Goal: Information Seeking & Learning: Learn about a topic

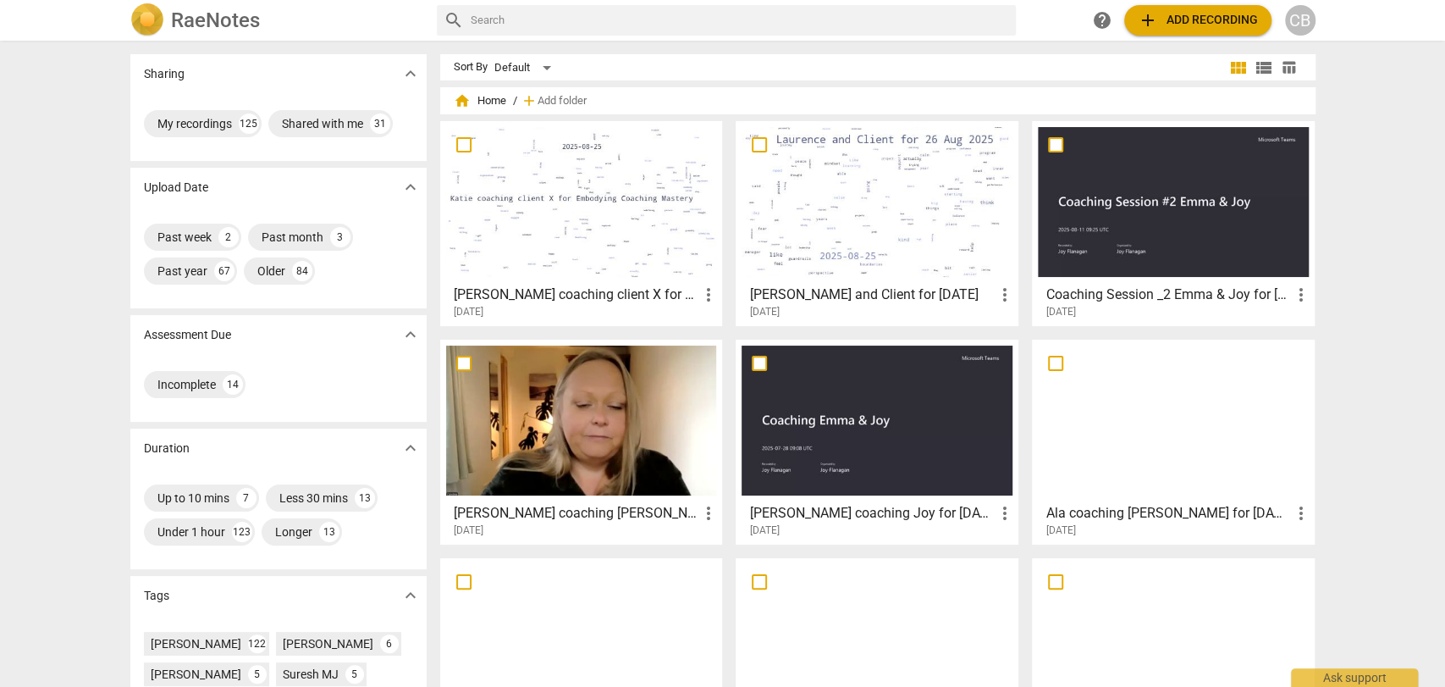
click at [770, 219] on div at bounding box center [877, 202] width 271 height 150
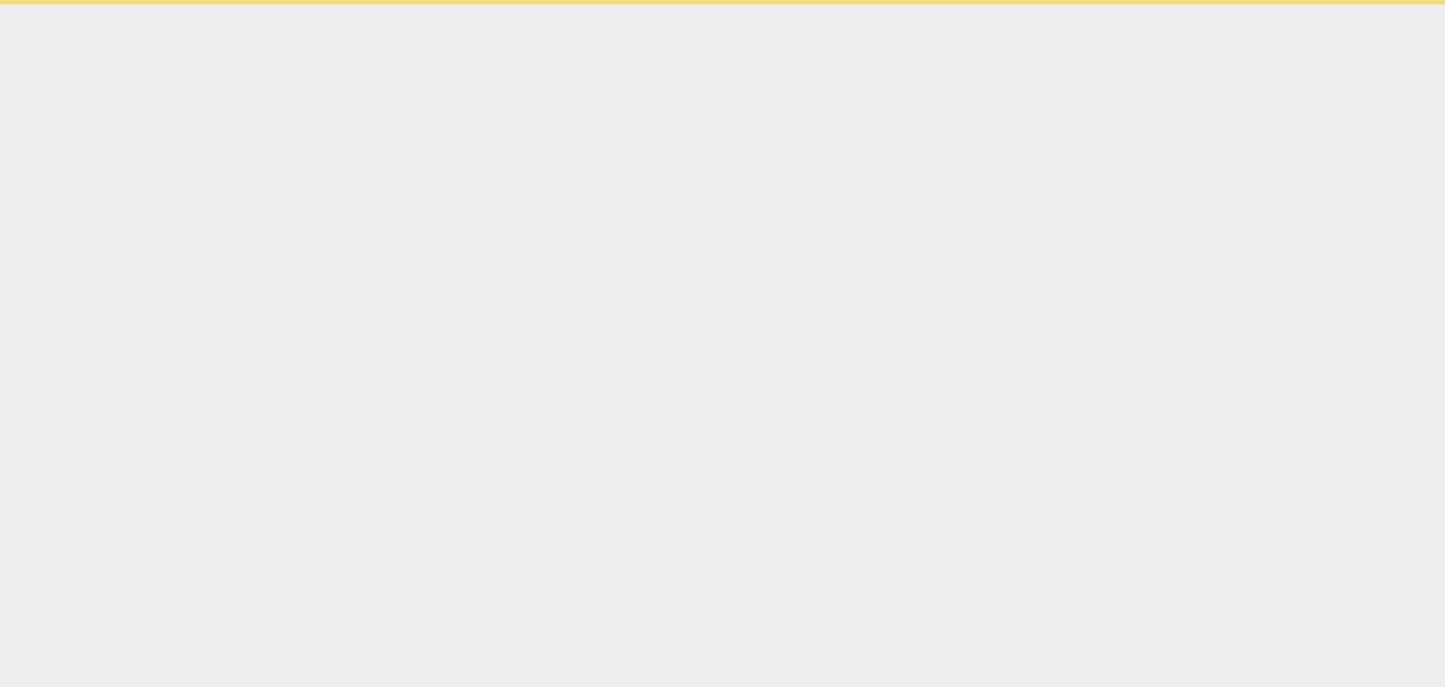
click at [770, 4] on html "Ask support" at bounding box center [722, 2] width 1445 height 4
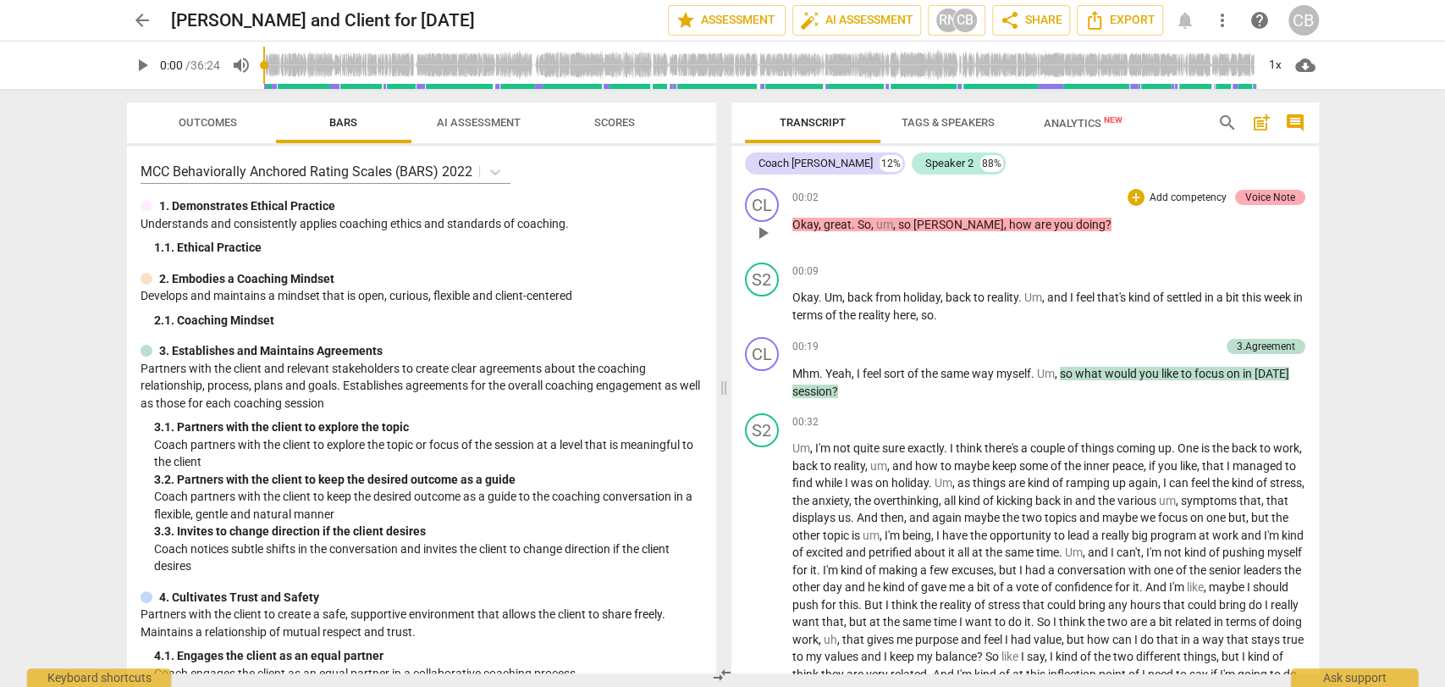
click at [1266, 196] on div "Voice Note" at bounding box center [1270, 197] width 50 height 15
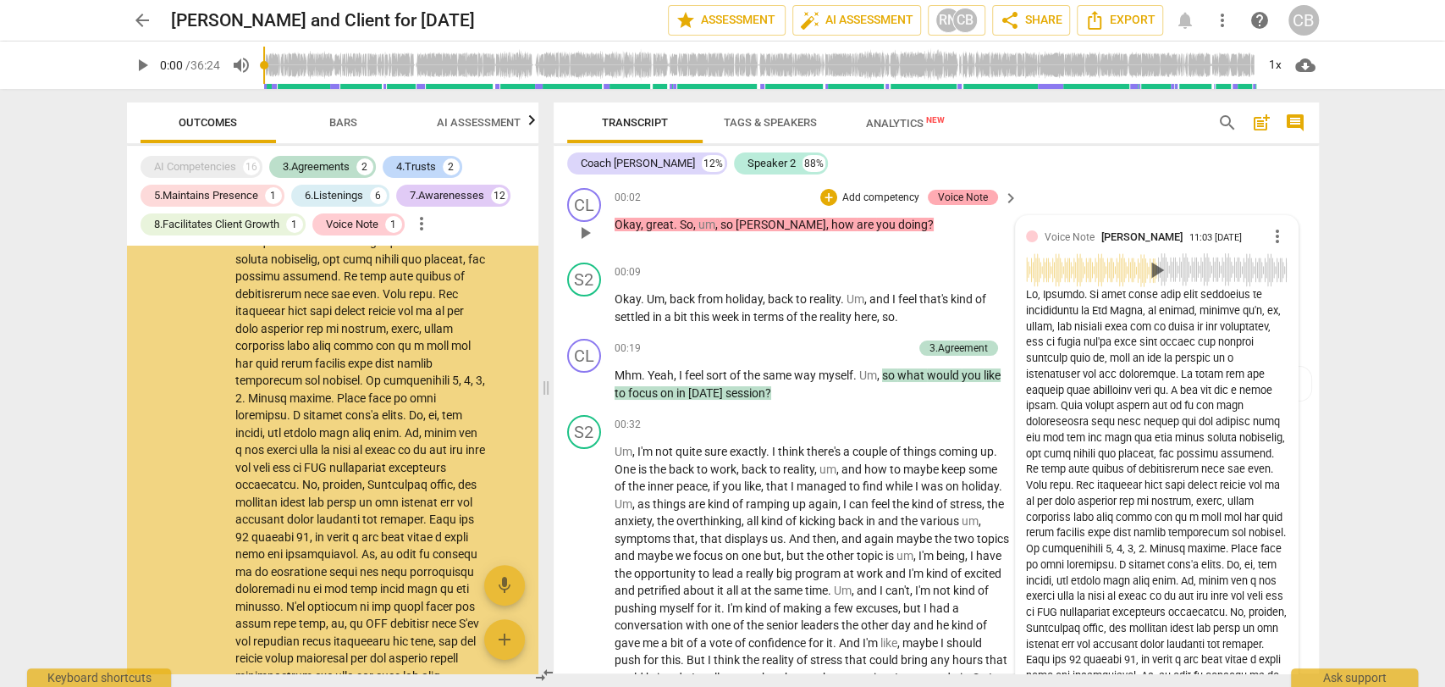
scroll to position [289, 0]
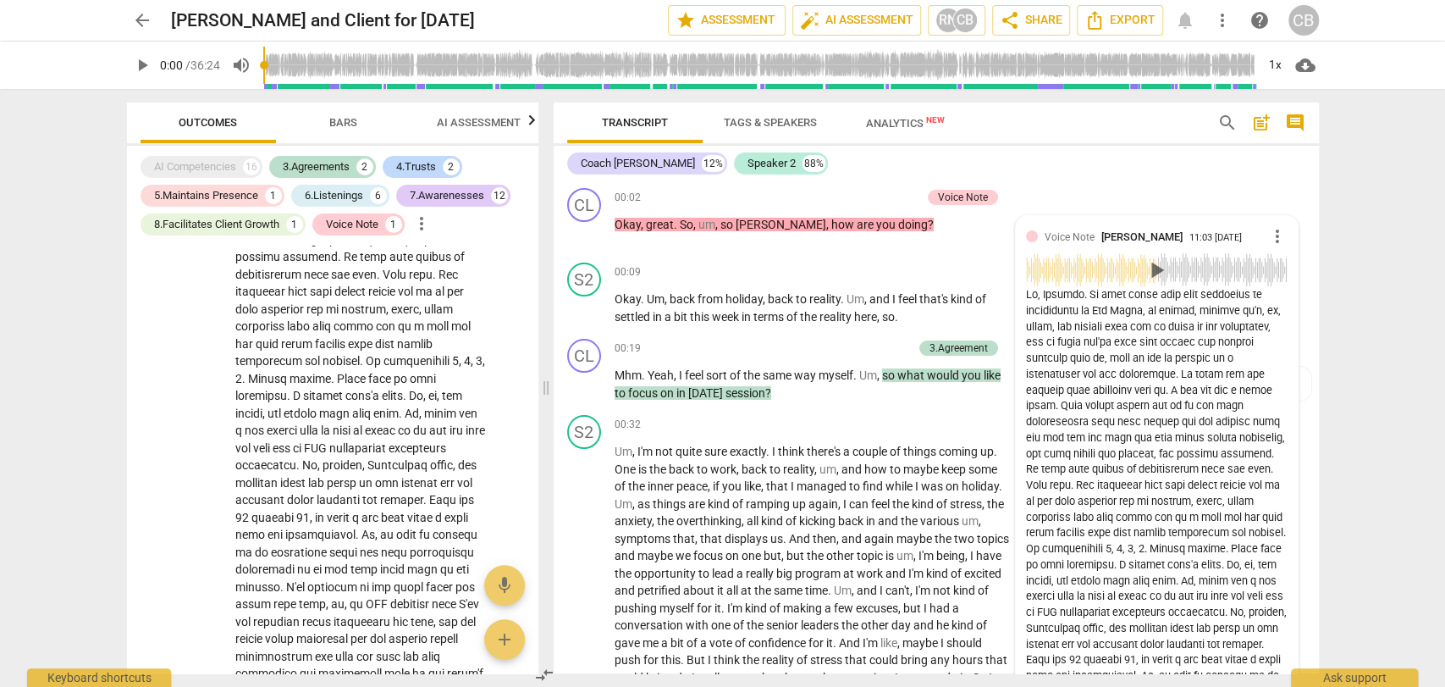
click at [331, 122] on span "Bars" at bounding box center [343, 122] width 28 height 13
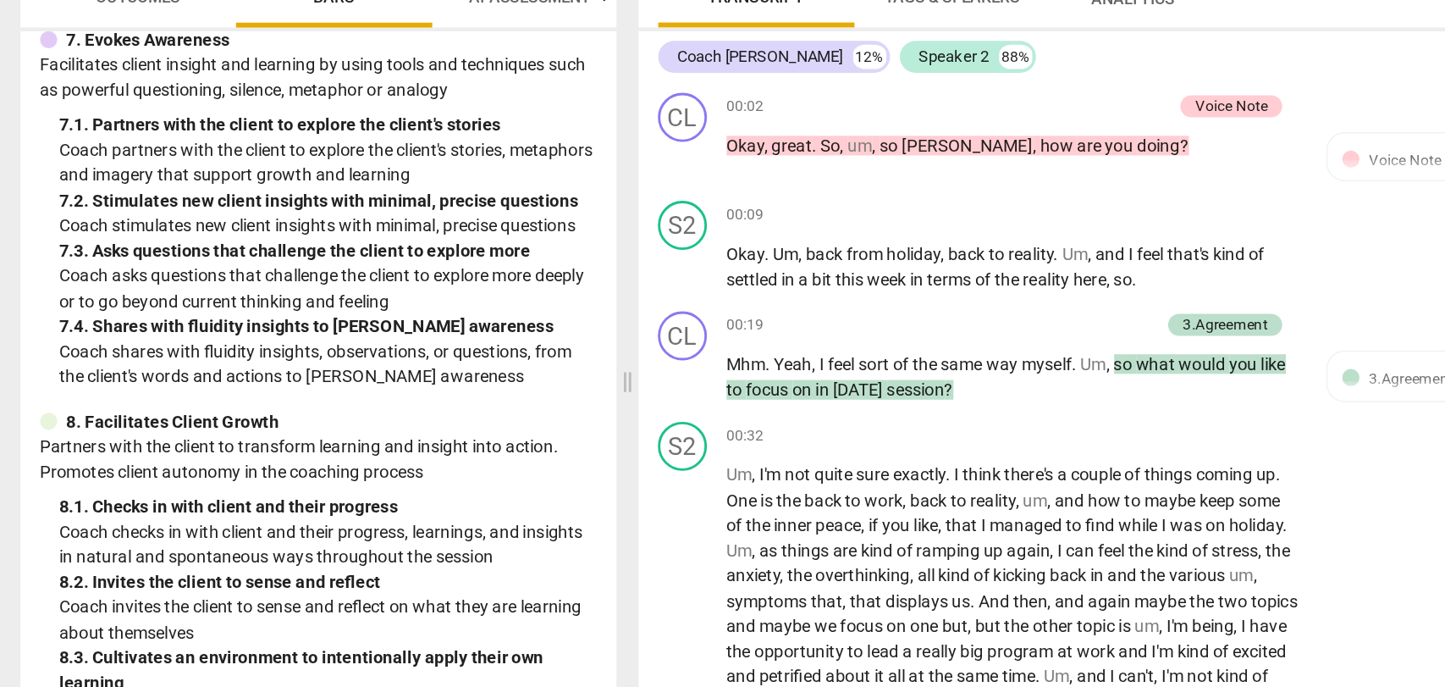
scroll to position [1307, 0]
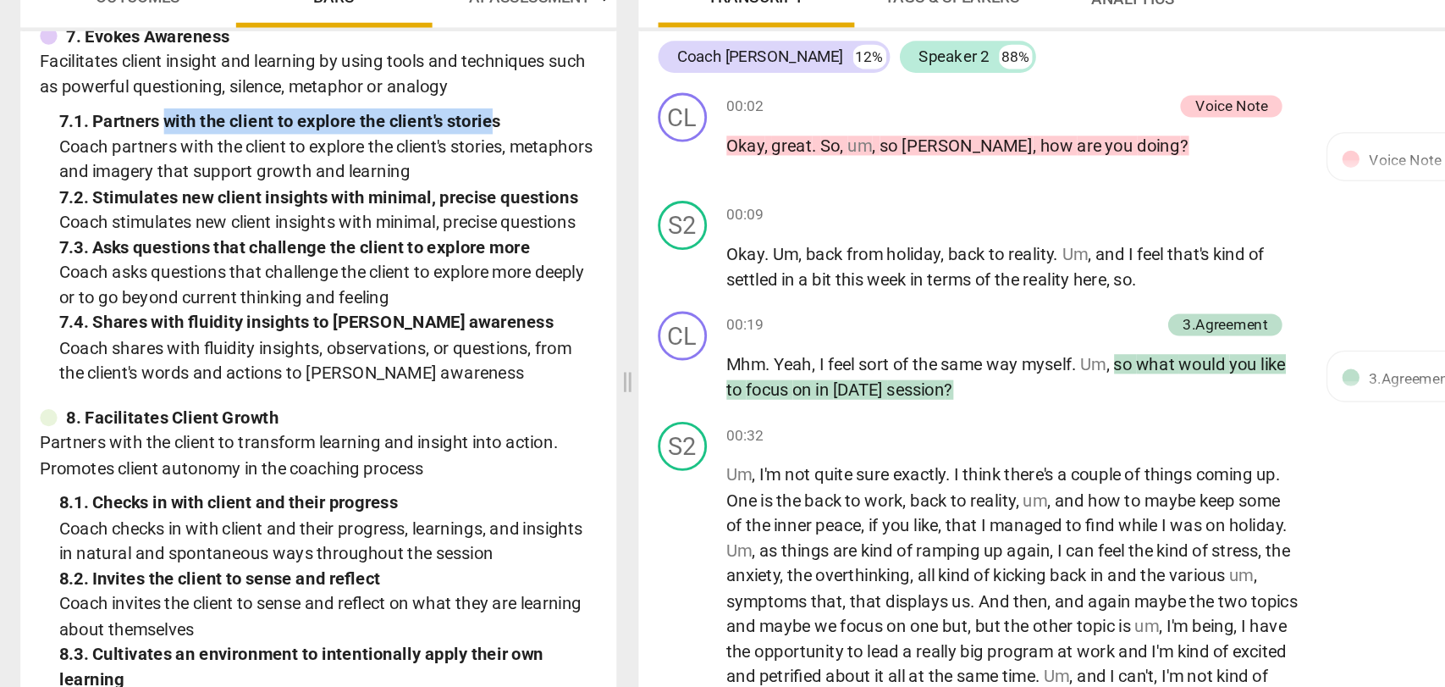
drag, startPoint x: 451, startPoint y: 222, endPoint x: 226, endPoint y: 226, distance: 225.2
click at [226, 217] on div "7. 1. Partners with the client to explore the client's stories" at bounding box center [339, 208] width 371 height 18
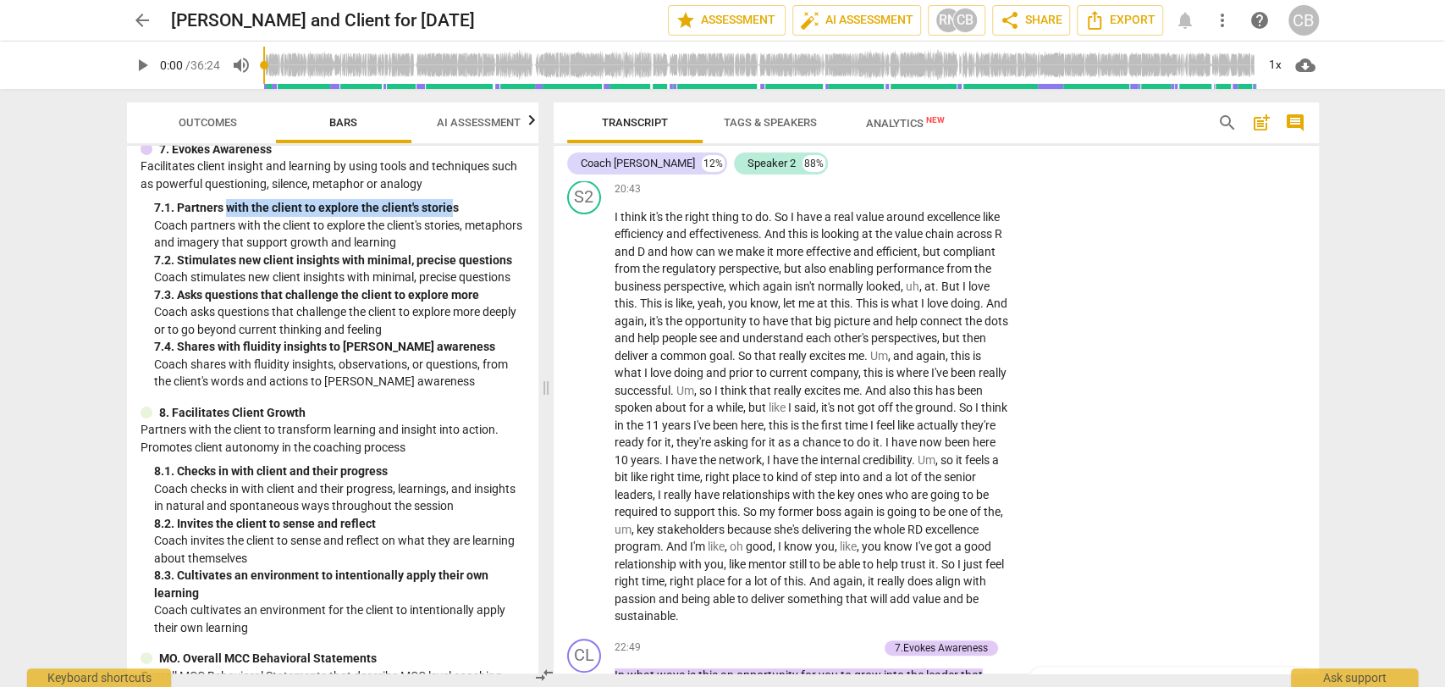
scroll to position [4760, 0]
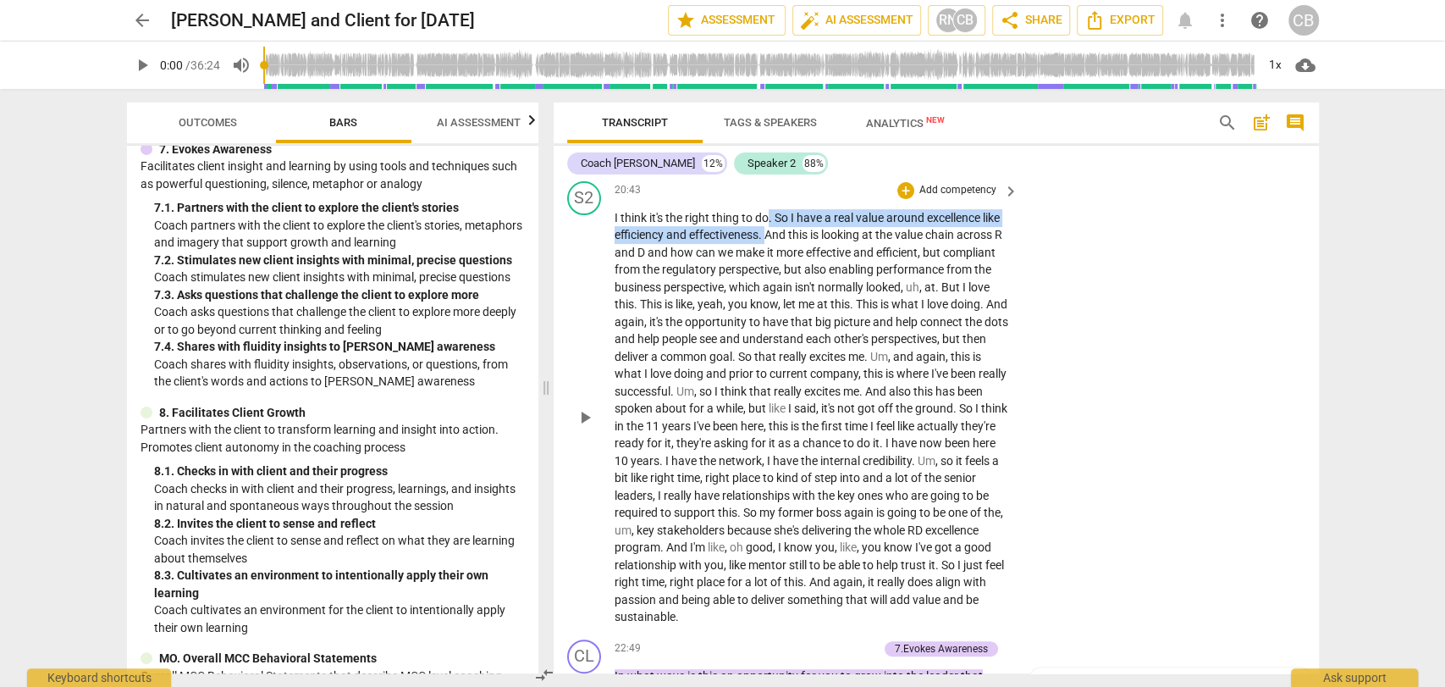
drag, startPoint x: 768, startPoint y: 260, endPoint x: 765, endPoint y: 279, distance: 19.6
click at [765, 279] on p "I think it's the right thing to do . So I have a real value around excellence l…" at bounding box center [813, 417] width 396 height 416
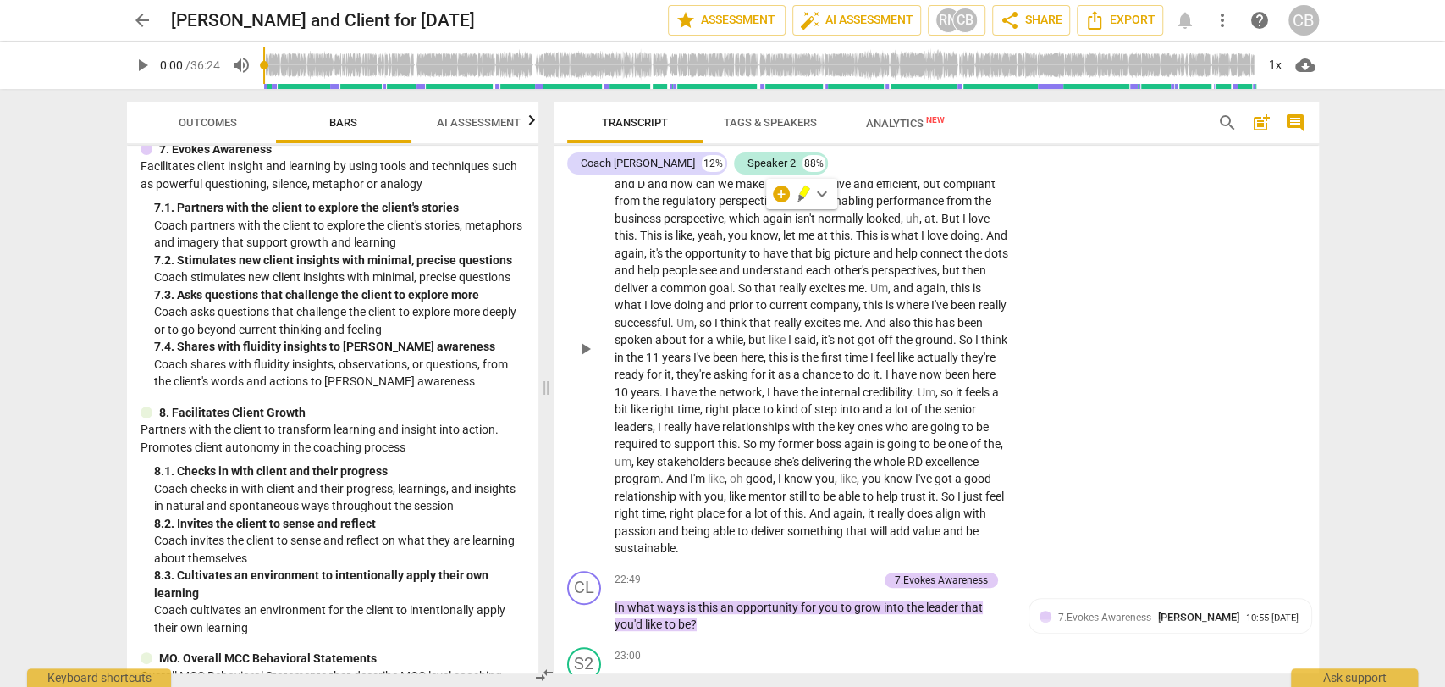
scroll to position [4828, 0]
click at [1089, 167] on div "Coach [PERSON_NAME] 12% Speaker 2 88%" at bounding box center [936, 163] width 738 height 29
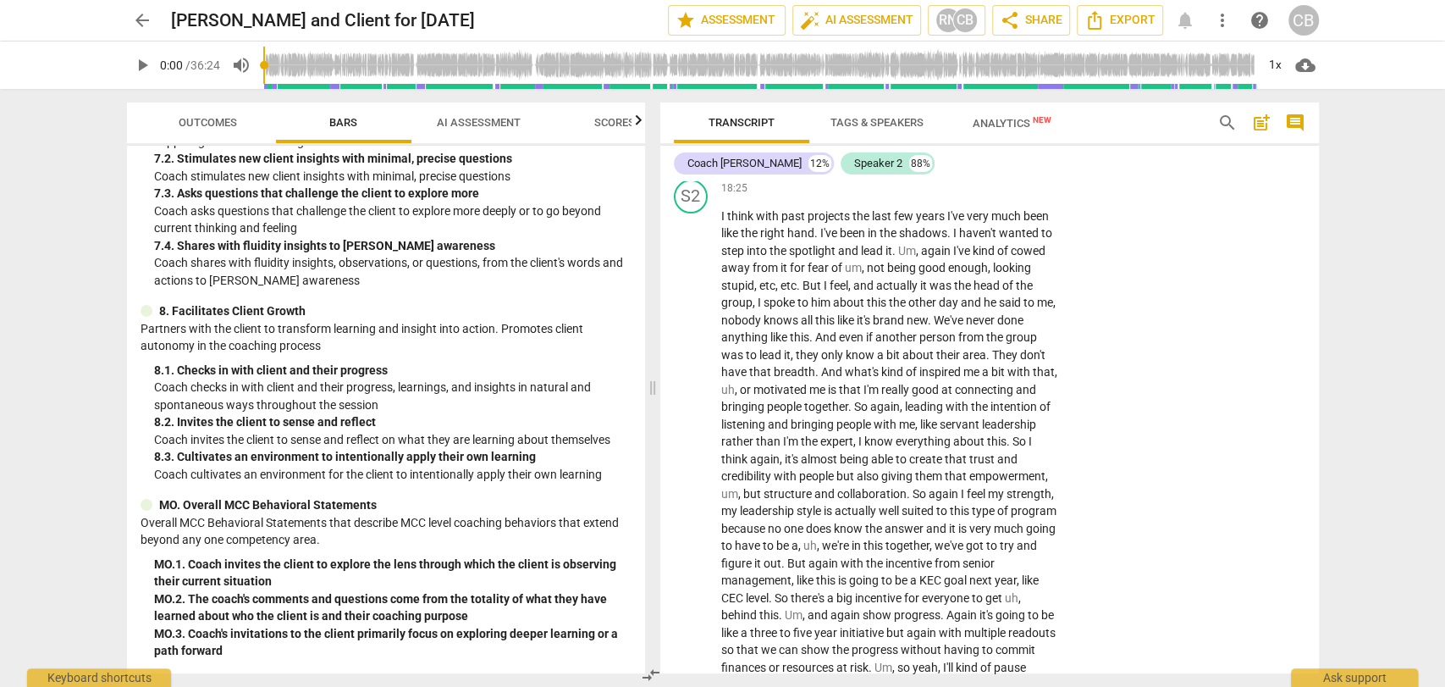
scroll to position [5513, 0]
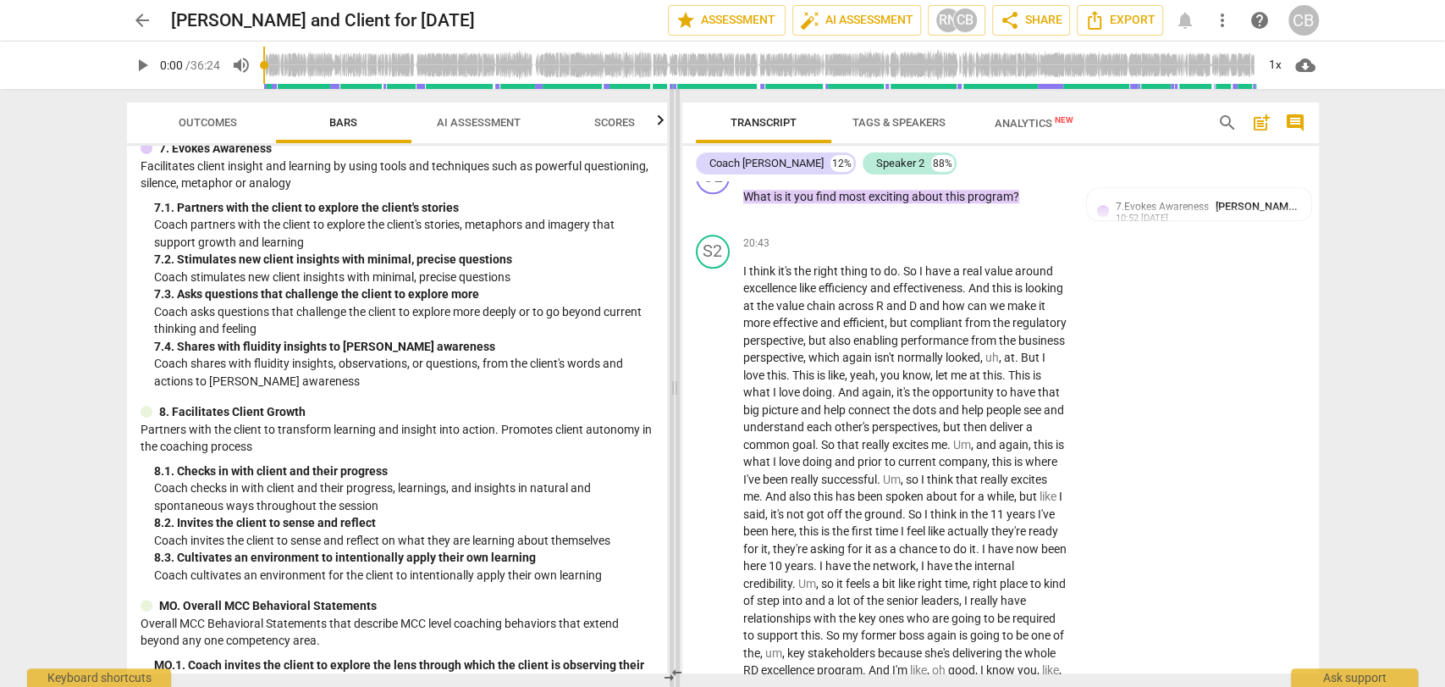
drag, startPoint x: 547, startPoint y: 388, endPoint x: 676, endPoint y: 367, distance: 130.4
click at [676, 367] on span at bounding box center [675, 388] width 10 height 598
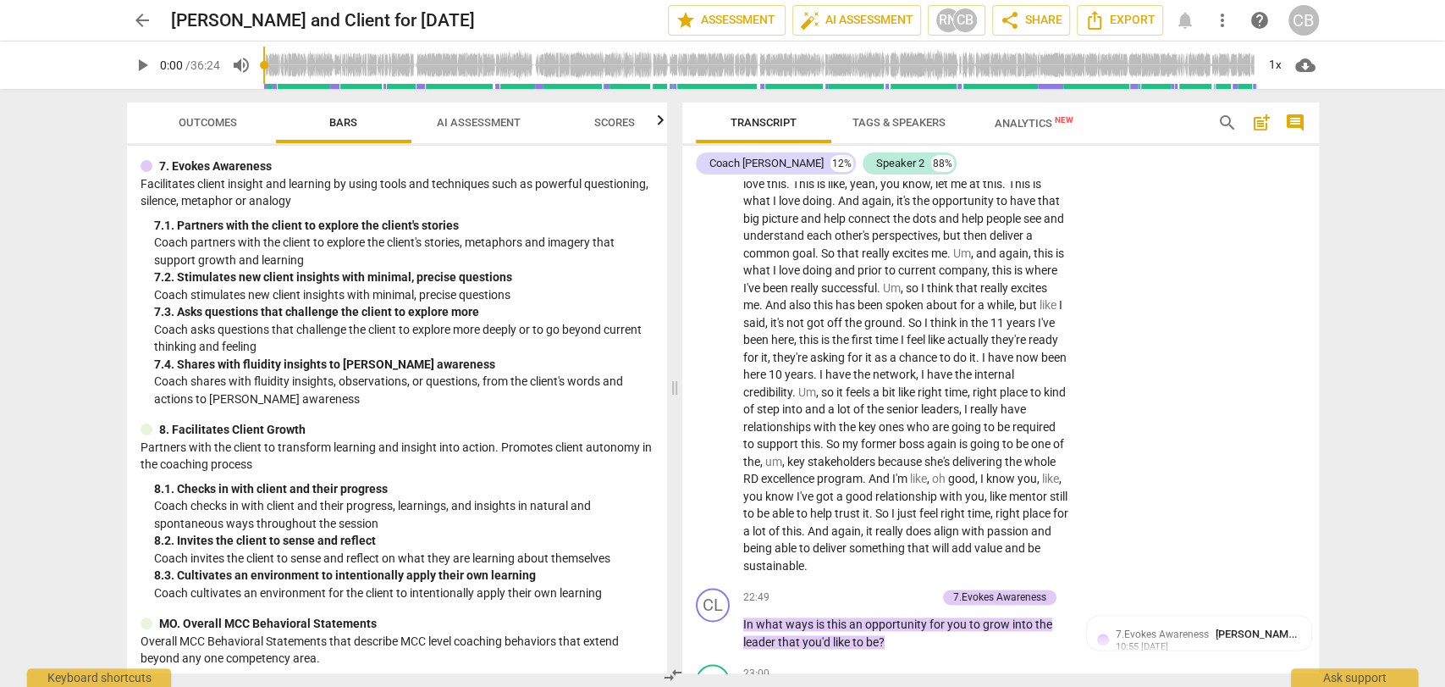
click at [211, 125] on span "Outcomes" at bounding box center [208, 122] width 58 height 13
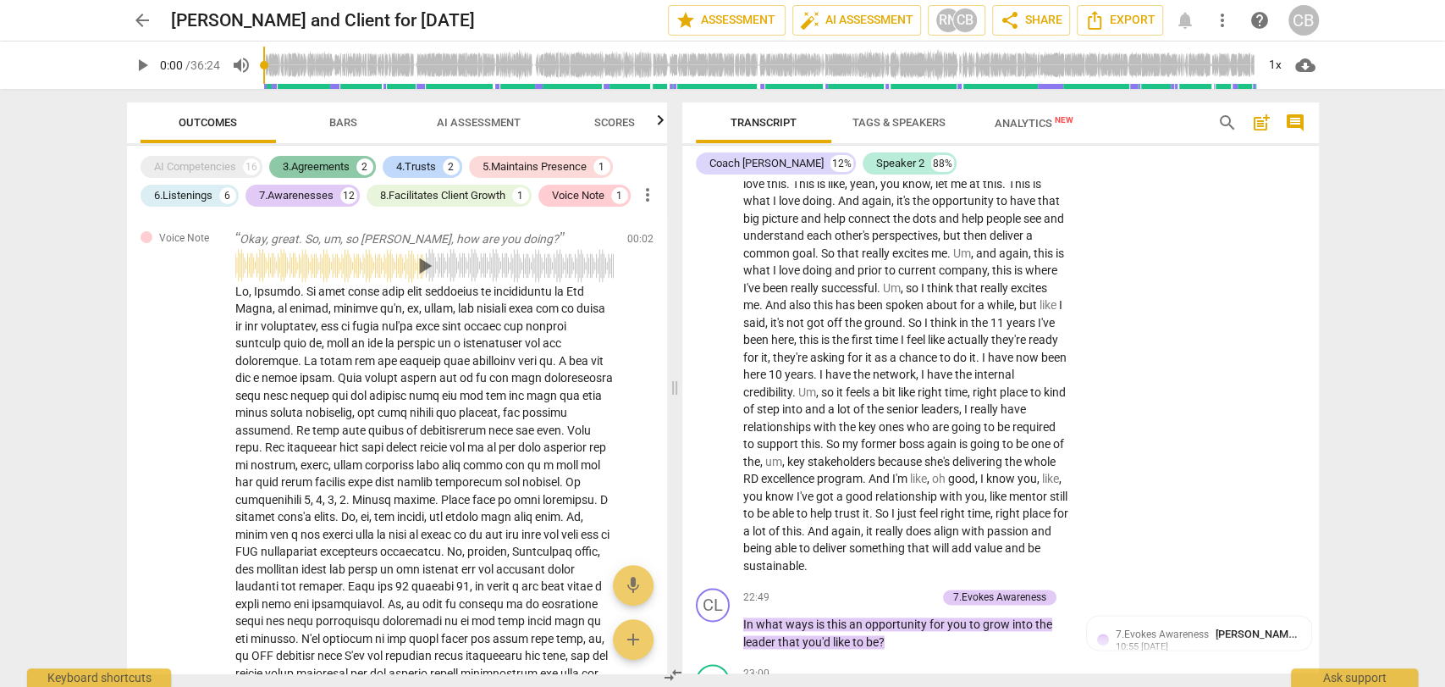
click at [312, 158] on div "3.Agreements" at bounding box center [316, 166] width 67 height 17
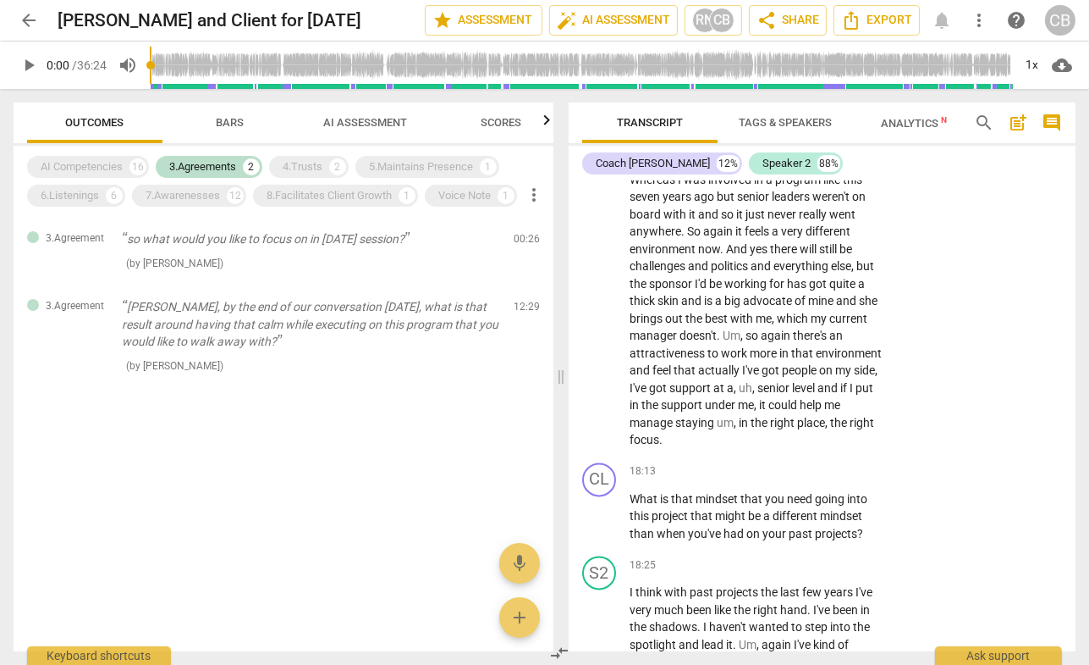
scroll to position [6832, 0]
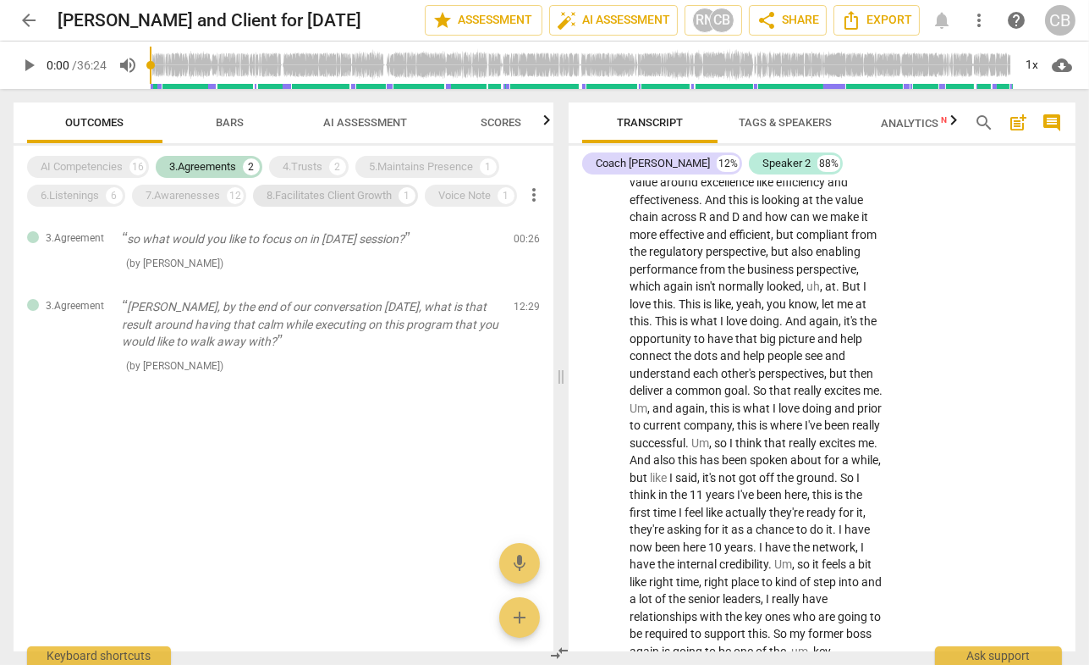
click at [366, 197] on div "8.Facilitates Client Growth" at bounding box center [329, 195] width 125 height 17
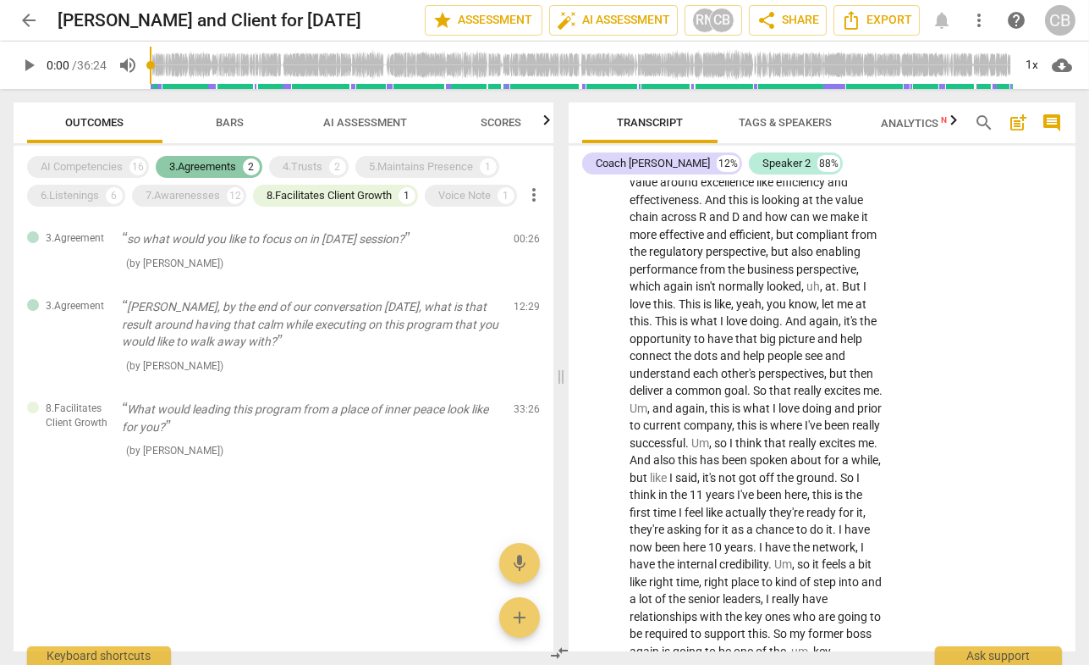
click at [204, 166] on div "3.Agreements" at bounding box center [202, 166] width 67 height 17
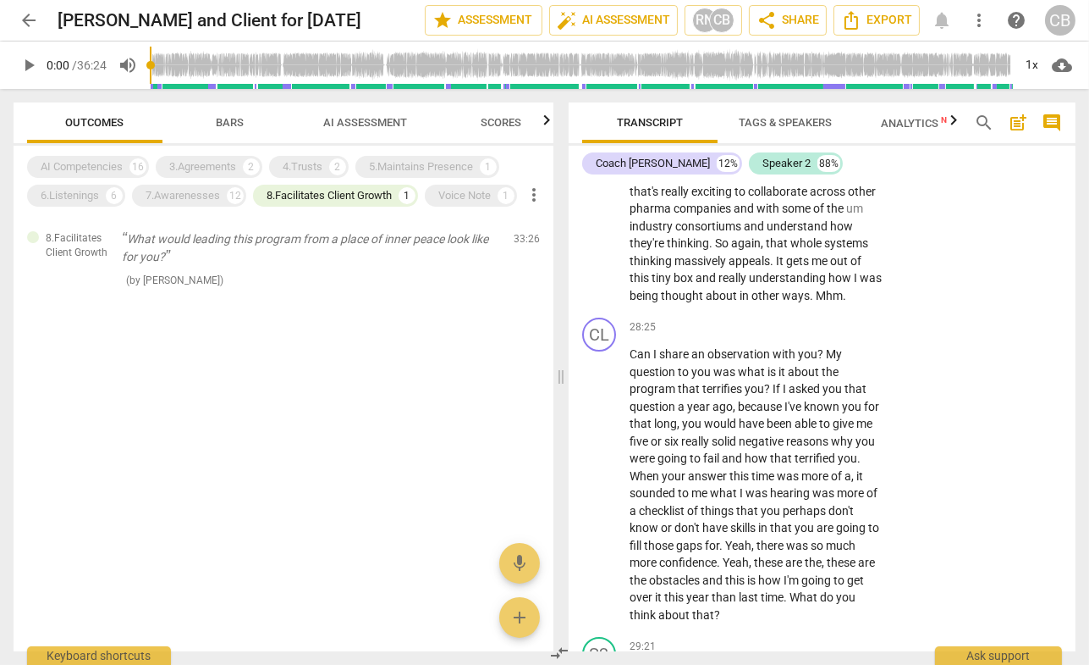
scroll to position [9362, 0]
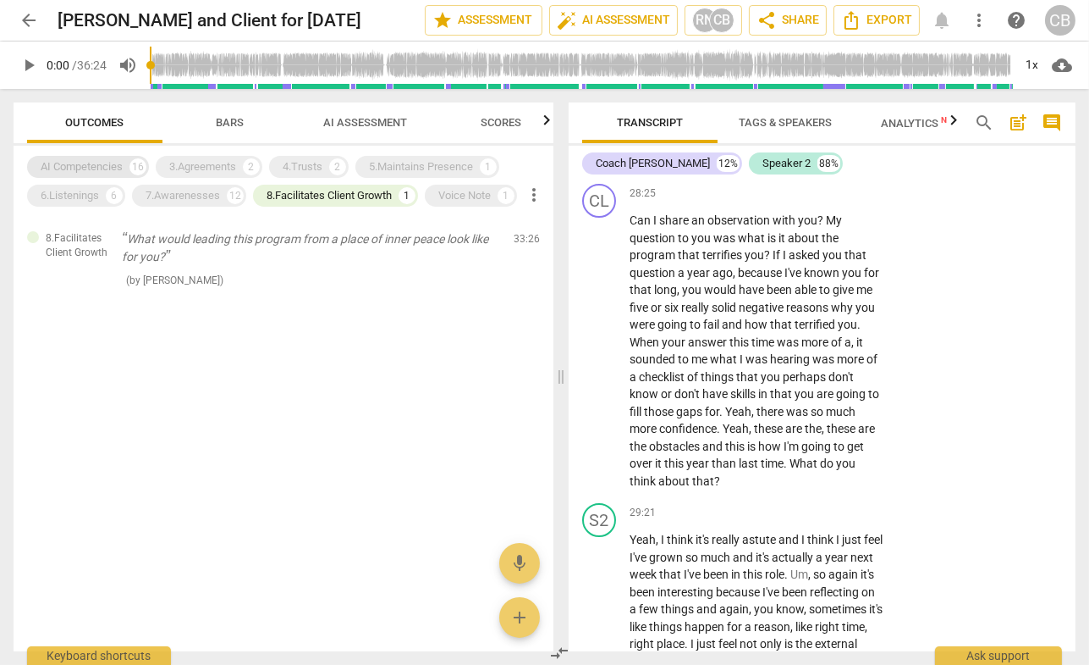
click at [115, 166] on div "AI Competencies" at bounding box center [82, 166] width 82 height 17
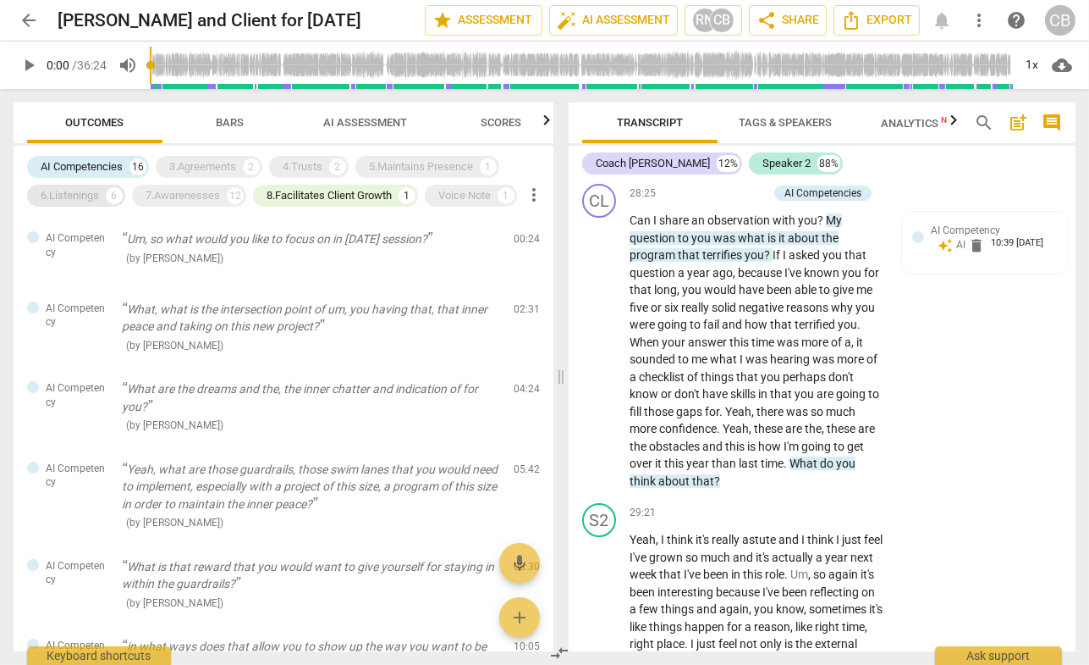
click at [104, 194] on div "6.Listenings 6" at bounding box center [76, 196] width 98 height 22
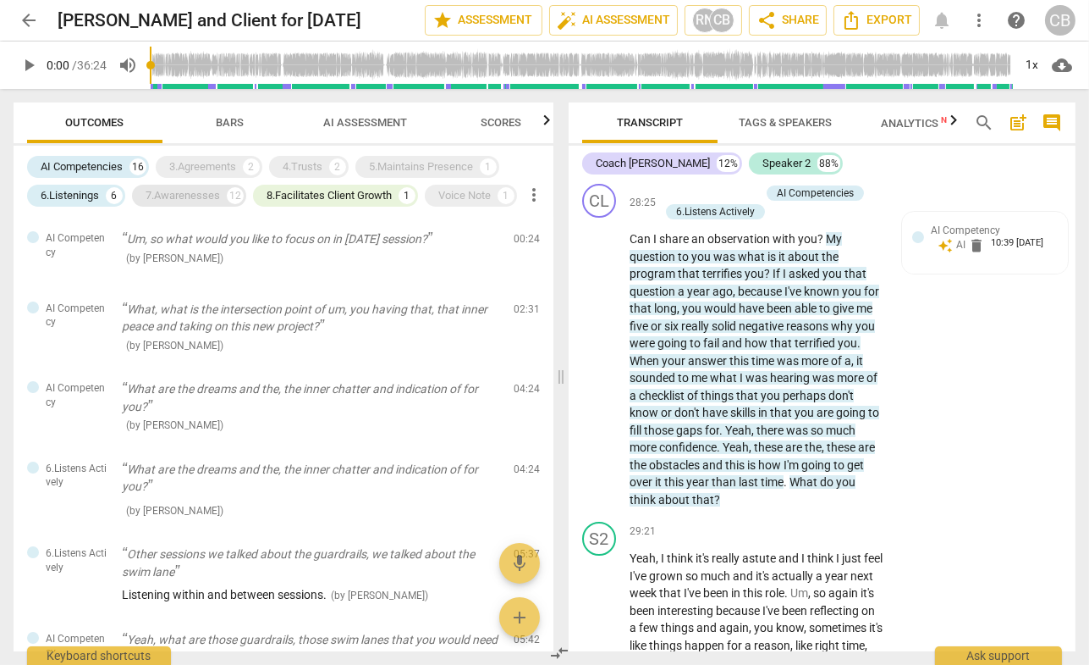
click at [170, 199] on div "7.Awarenesses" at bounding box center [183, 195] width 74 height 17
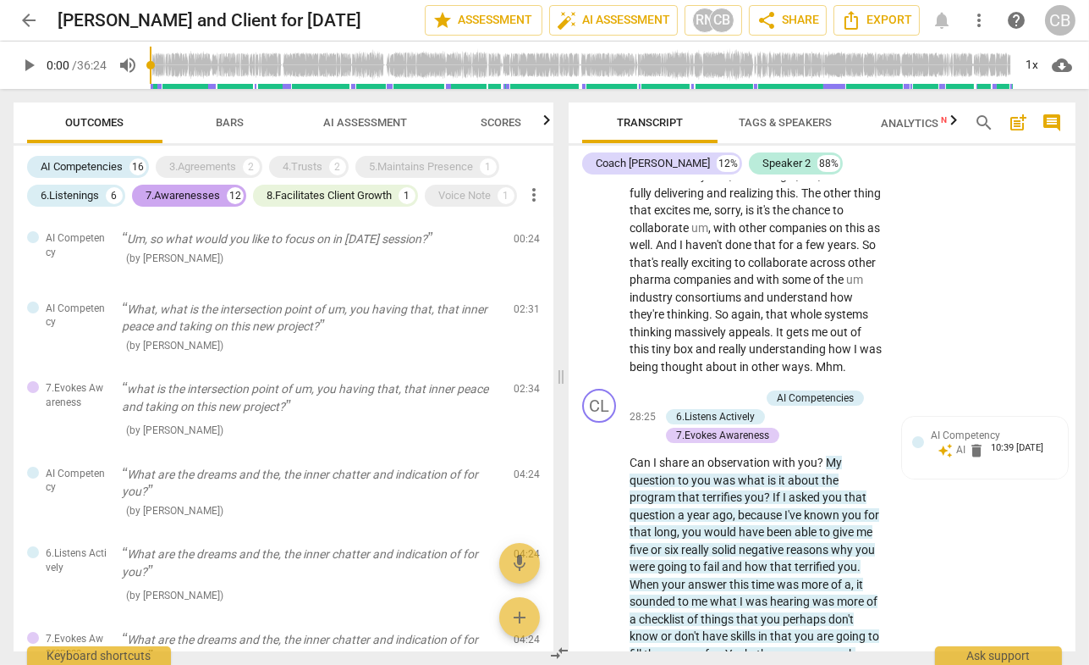
scroll to position [9622, 0]
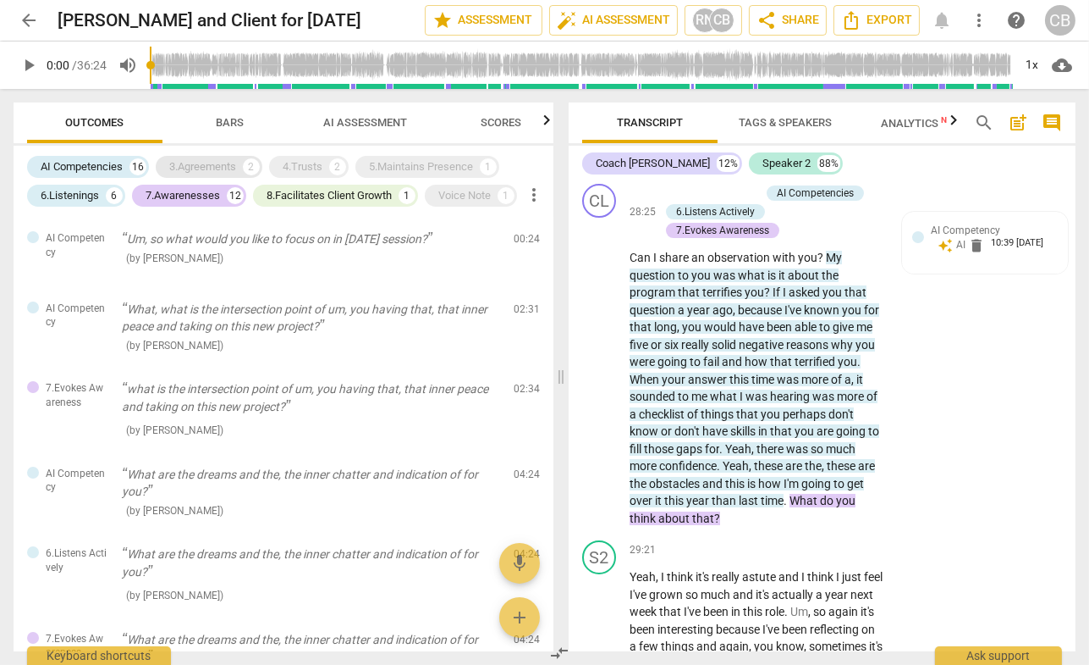
click at [212, 174] on div "3.Agreements" at bounding box center [202, 166] width 67 height 17
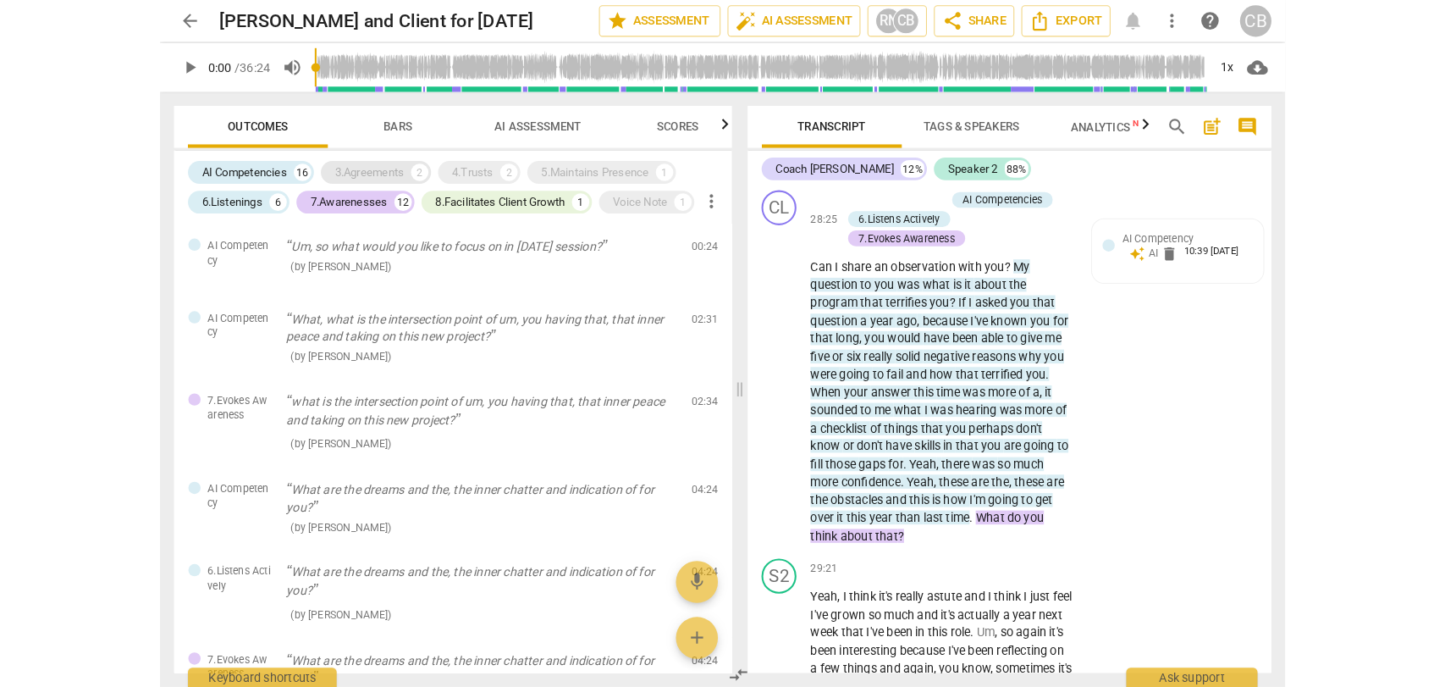
scroll to position [9660, 0]
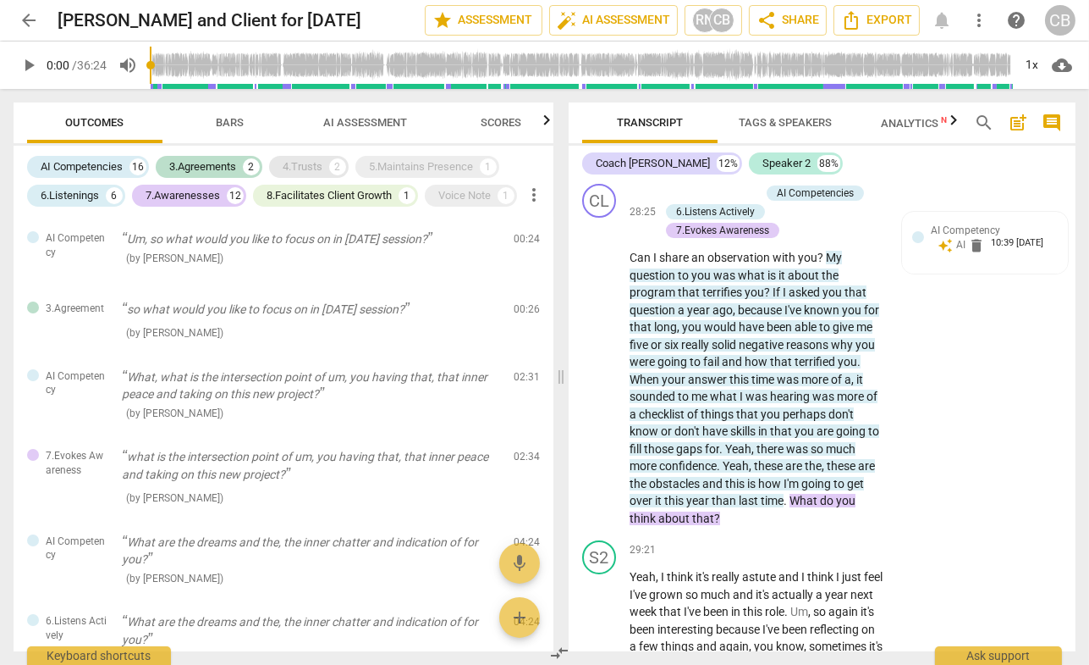
click at [293, 170] on div "4.Trusts" at bounding box center [303, 166] width 40 height 17
click at [414, 174] on div "5.Maintains Presence" at bounding box center [421, 166] width 104 height 17
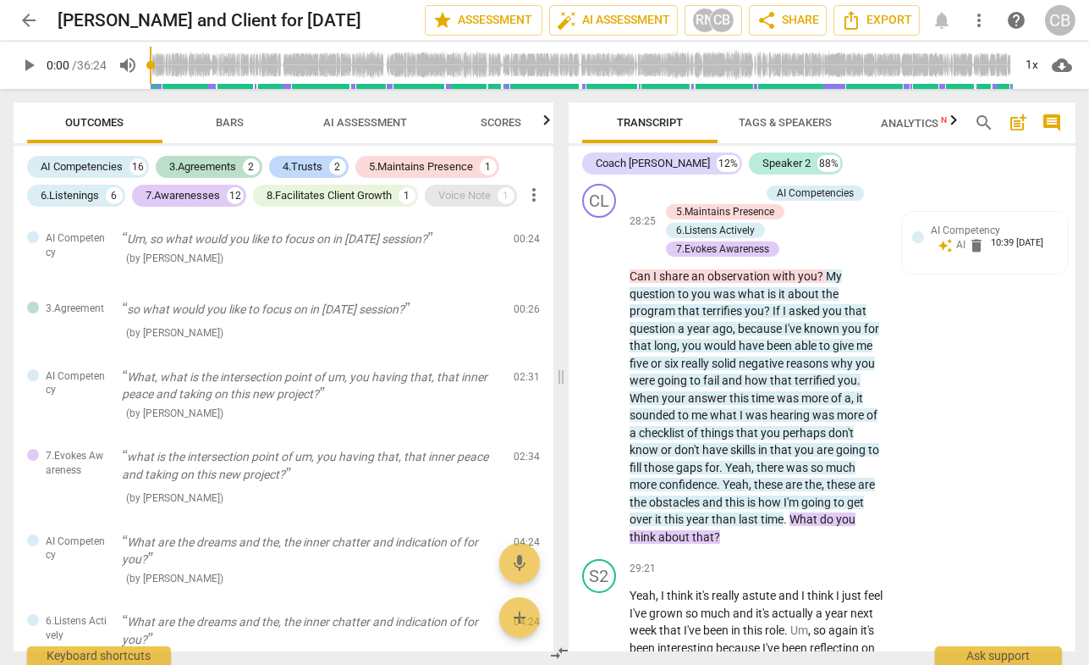
click at [451, 192] on div "Voice Note" at bounding box center [464, 195] width 52 height 17
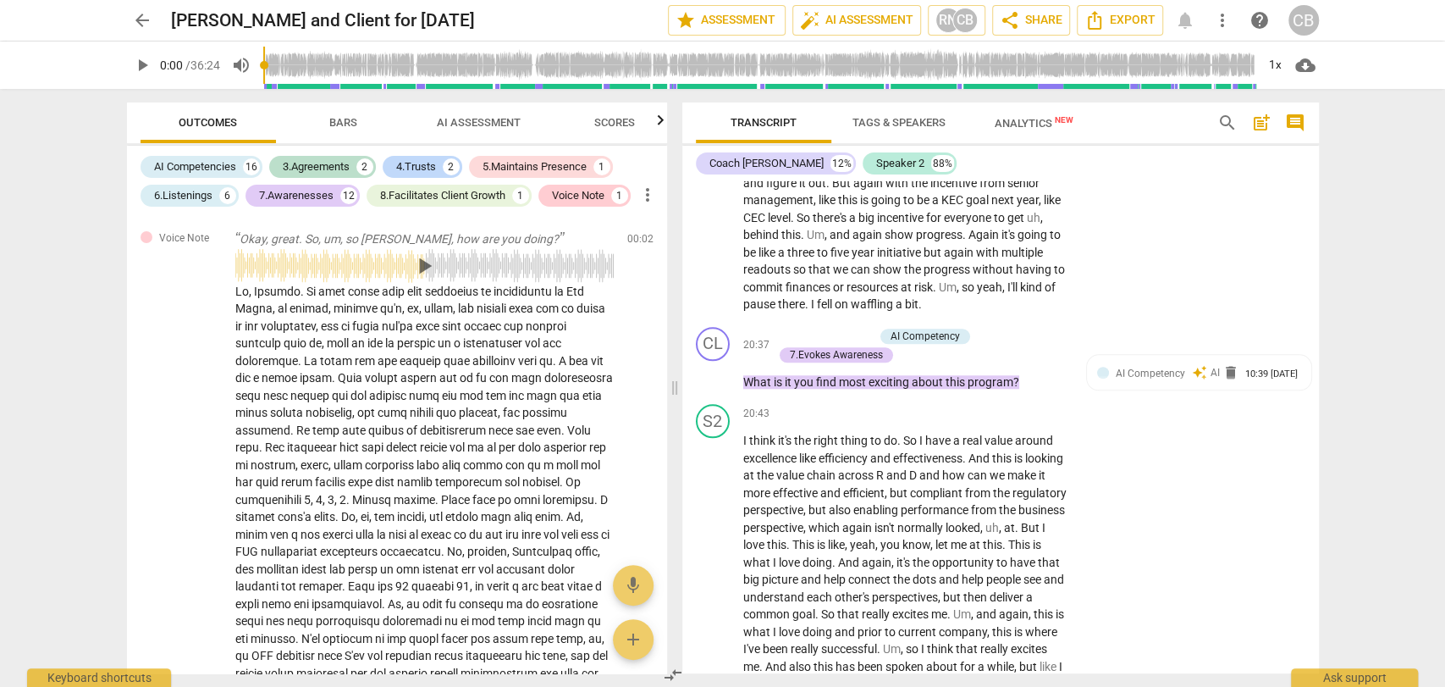
scroll to position [5419, 0]
click at [860, 364] on div "7.Evokes Awareness" at bounding box center [836, 356] width 93 height 15
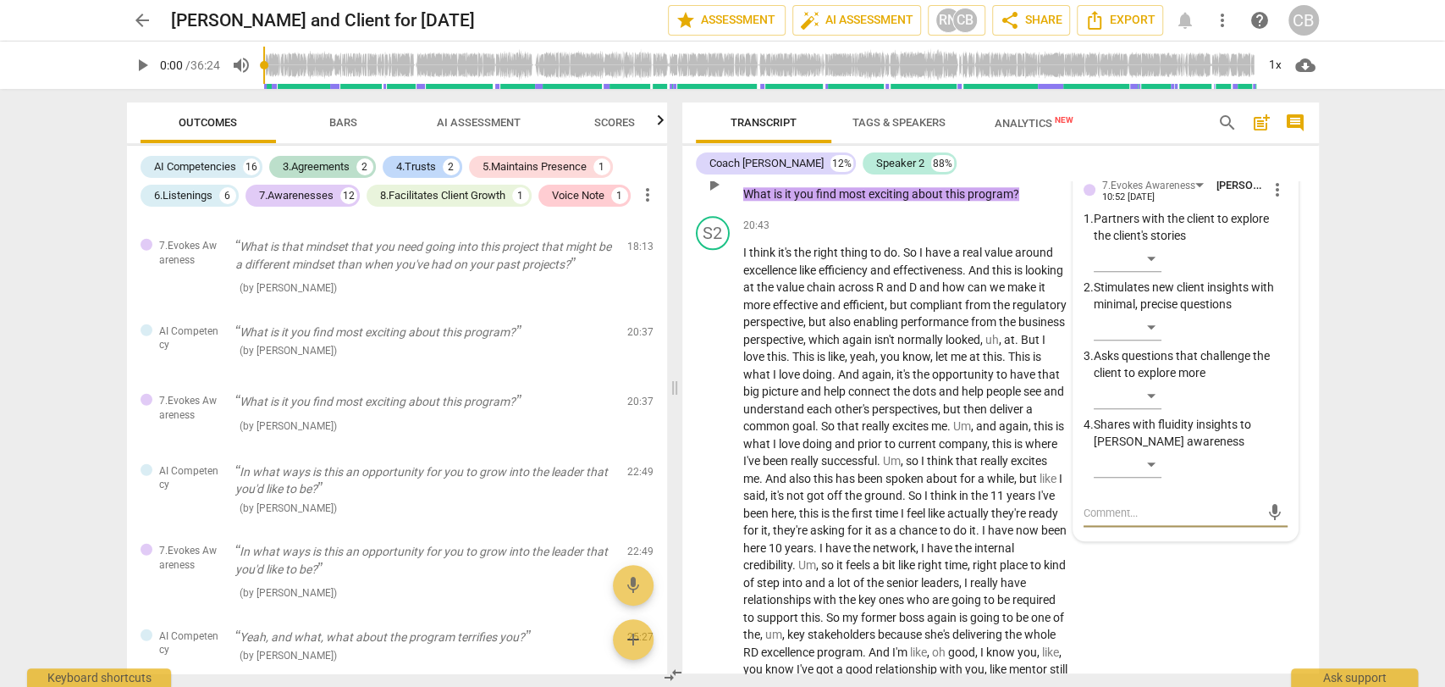
scroll to position [5607, 0]
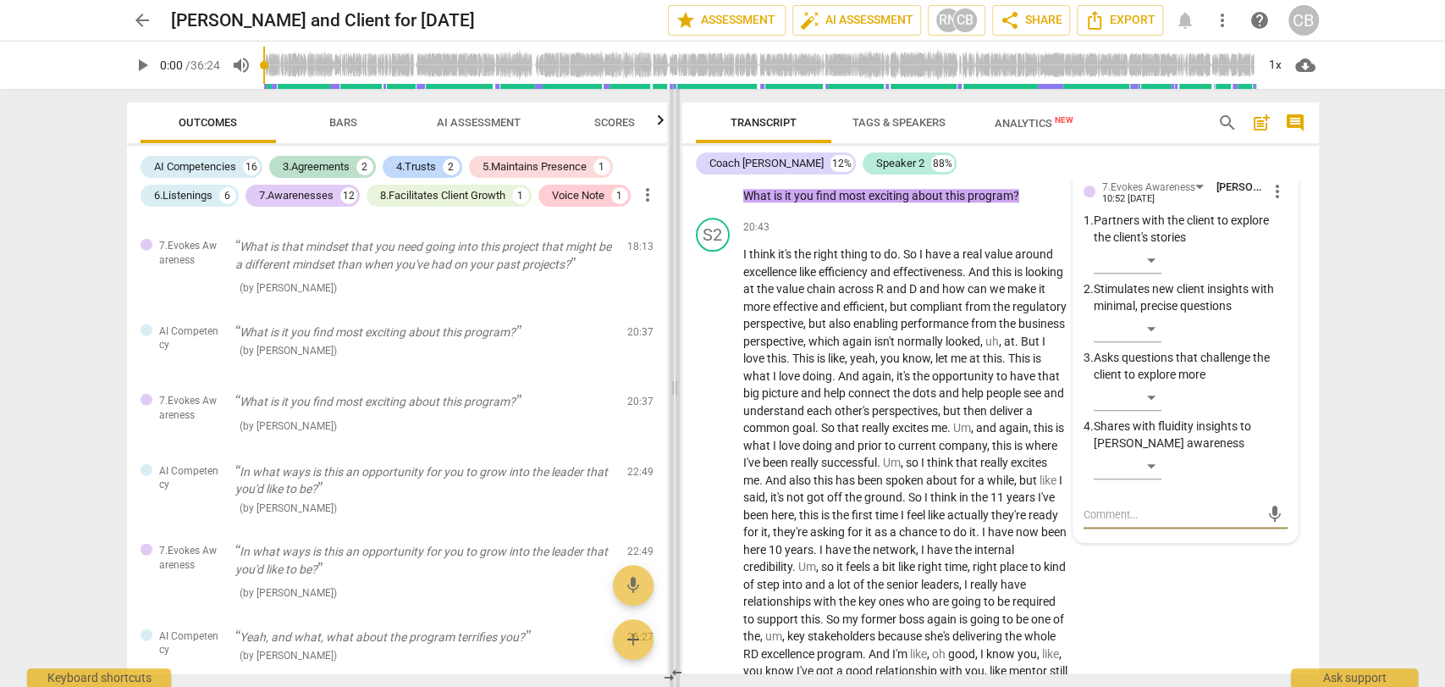
click at [675, 291] on span at bounding box center [675, 388] width 10 height 598
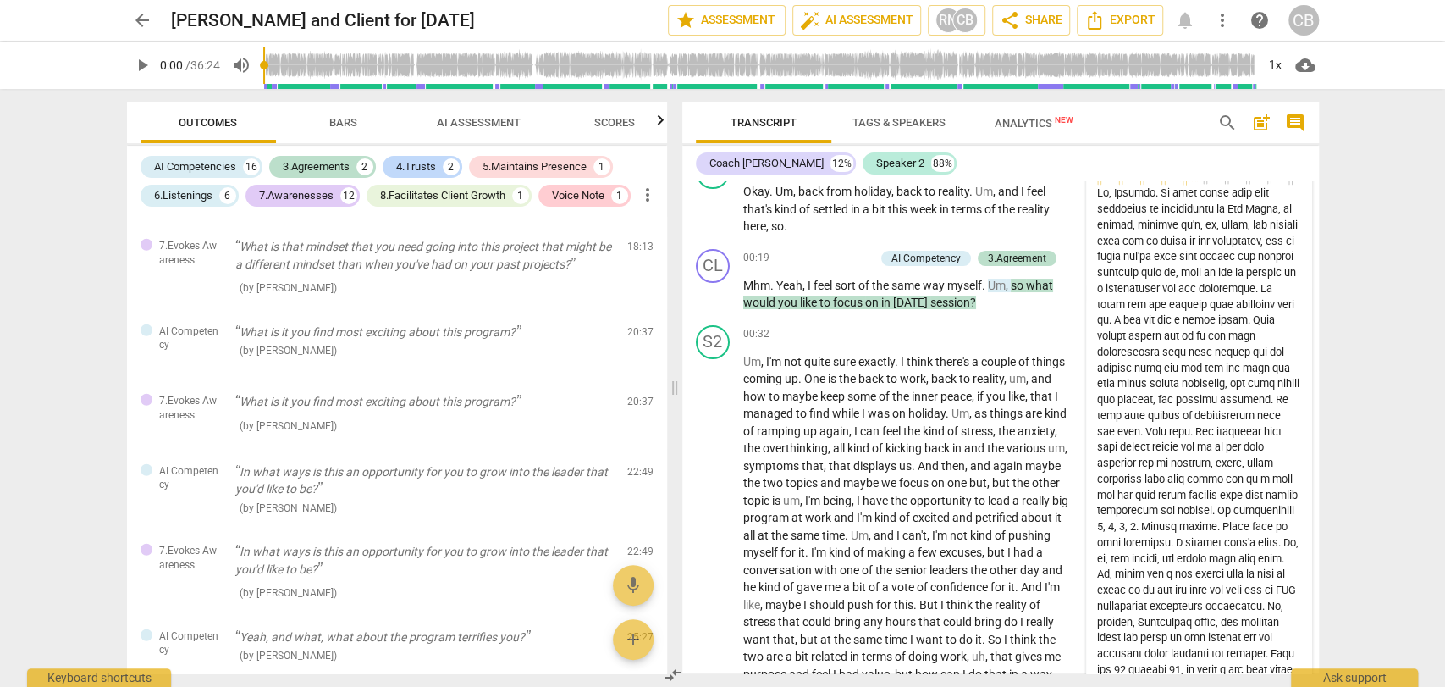
scroll to position [104, 0]
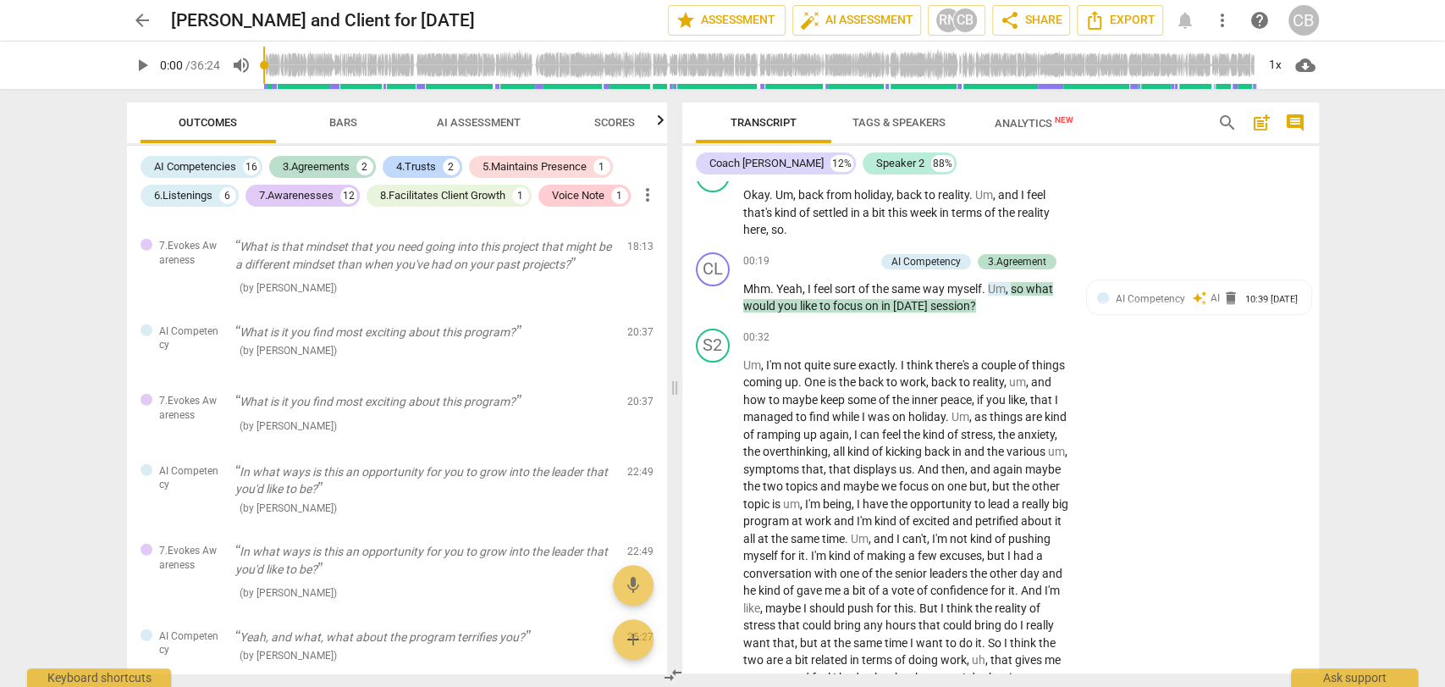
click at [454, 122] on span "AI Assessment" at bounding box center [479, 122] width 84 height 13
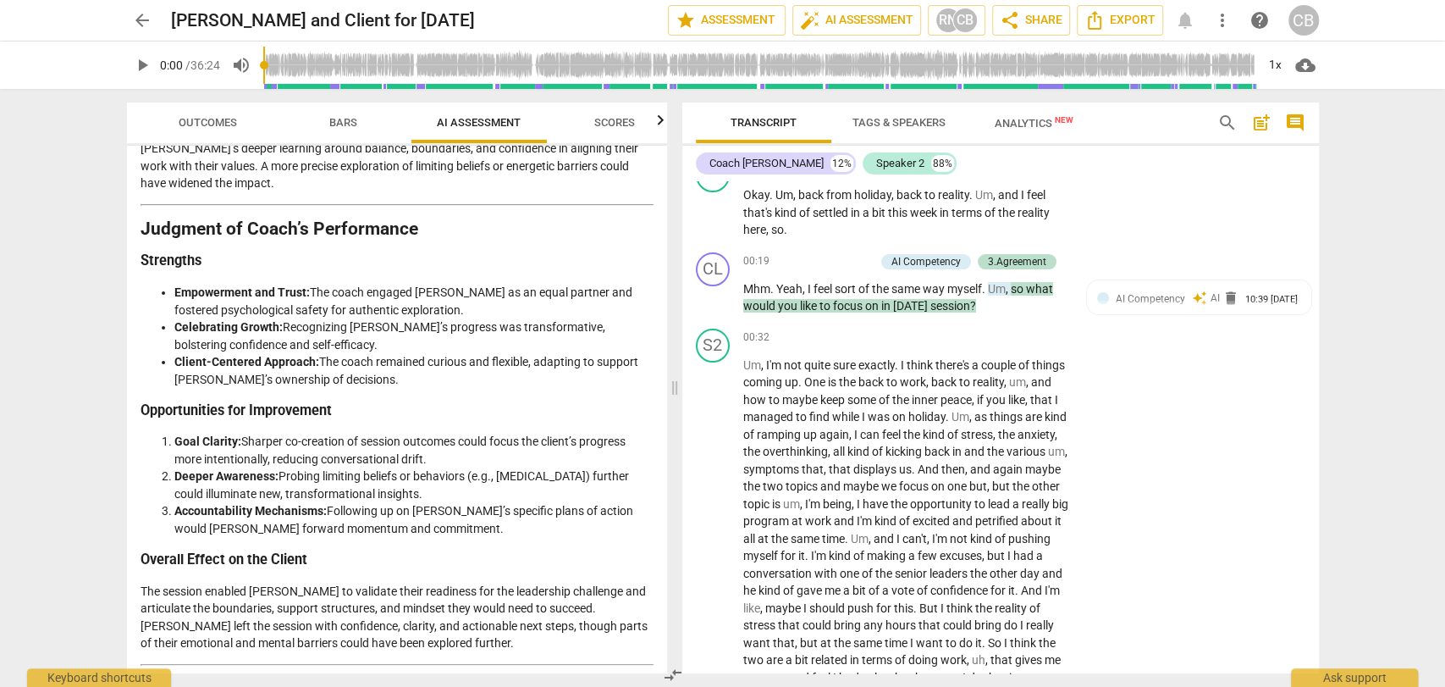
scroll to position [2529, 0]
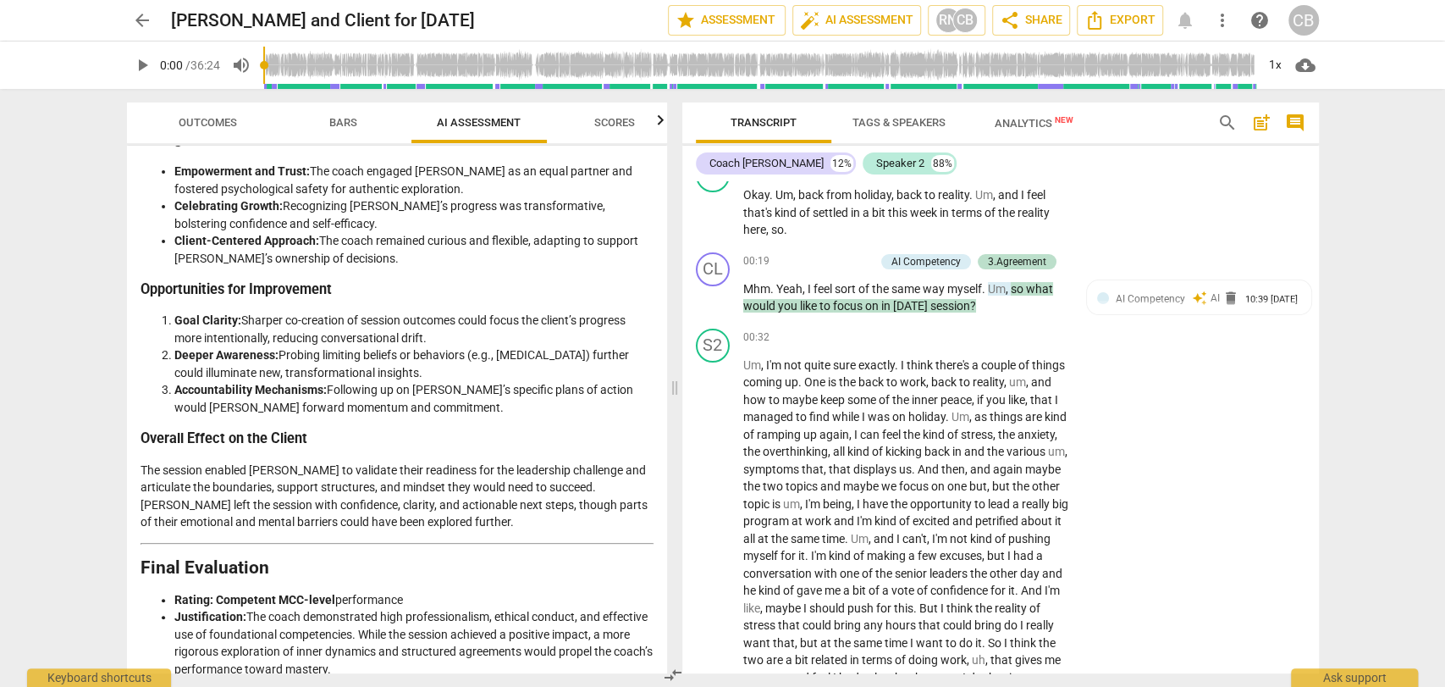
drag, startPoint x: 246, startPoint y: 575, endPoint x: 411, endPoint y: 570, distance: 164.3
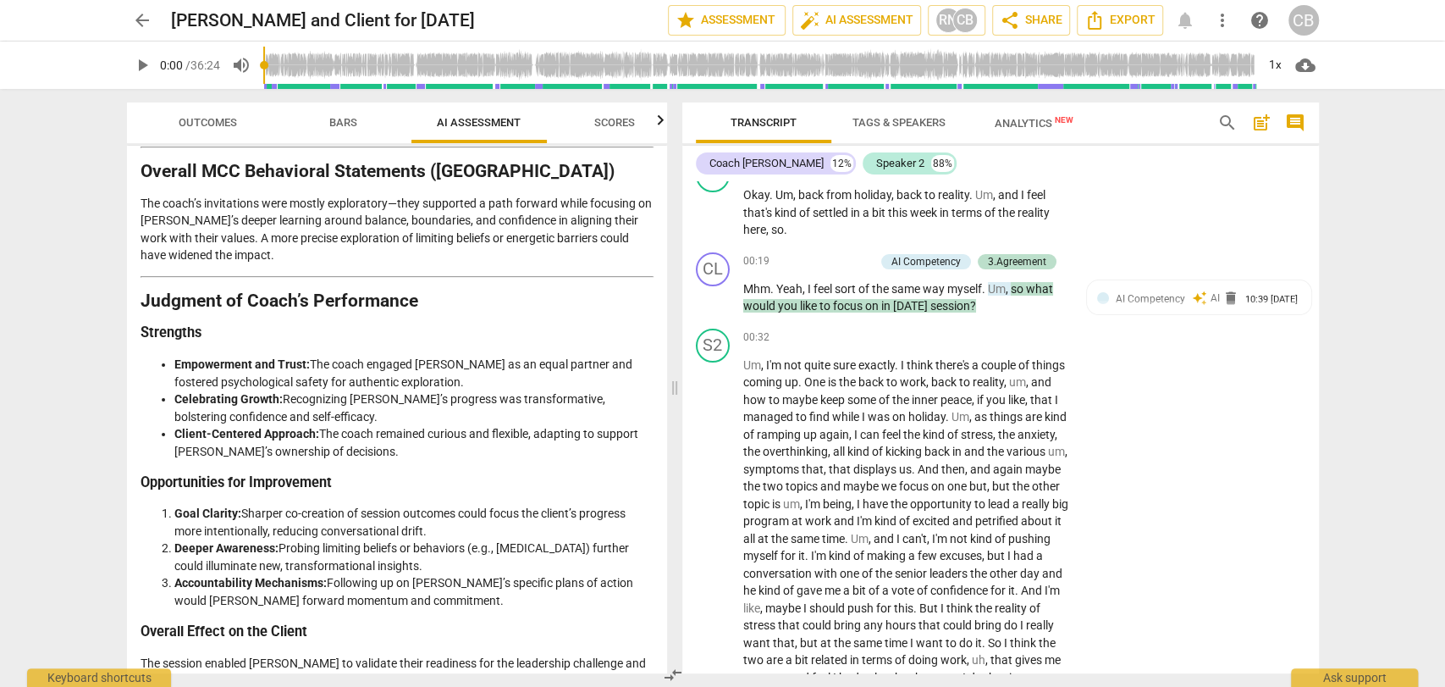
scroll to position [2335, 0]
click at [196, 119] on span "Outcomes" at bounding box center [208, 122] width 58 height 13
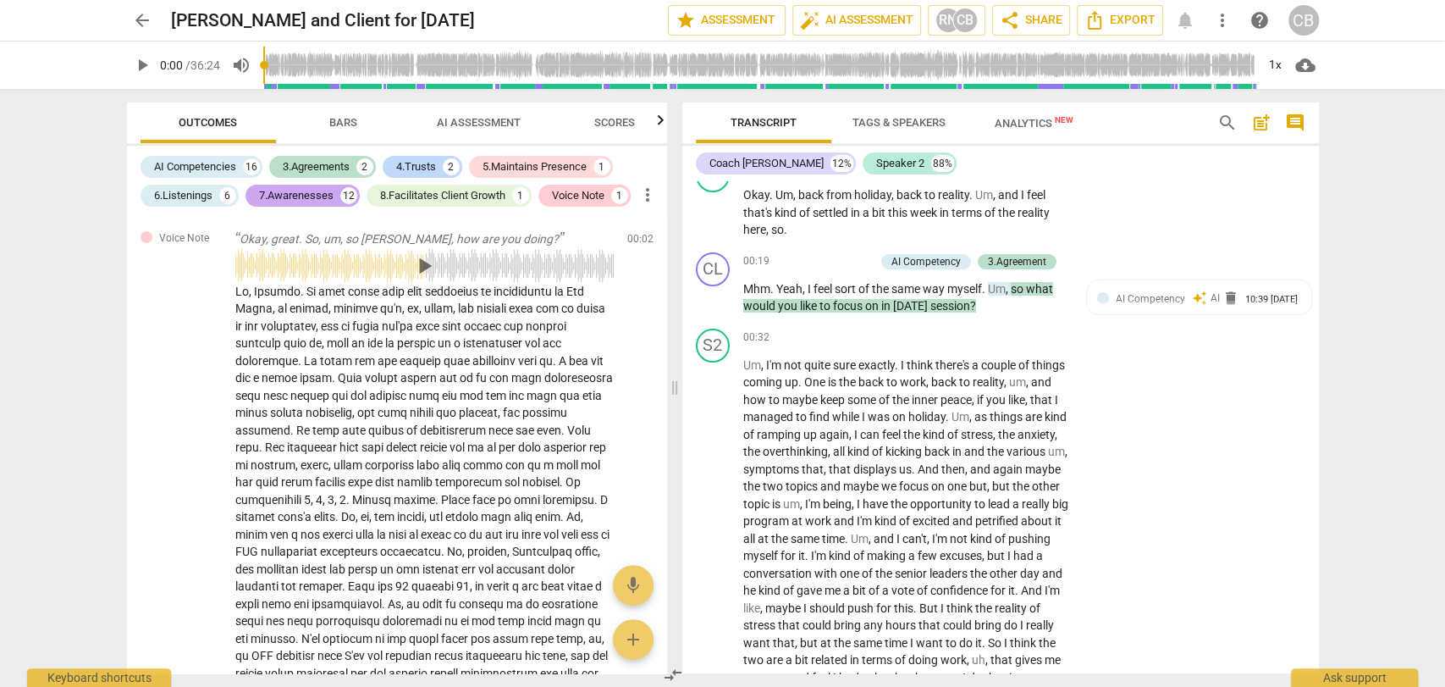
click at [276, 191] on div "7.Awarenesses" at bounding box center [296, 195] width 74 height 17
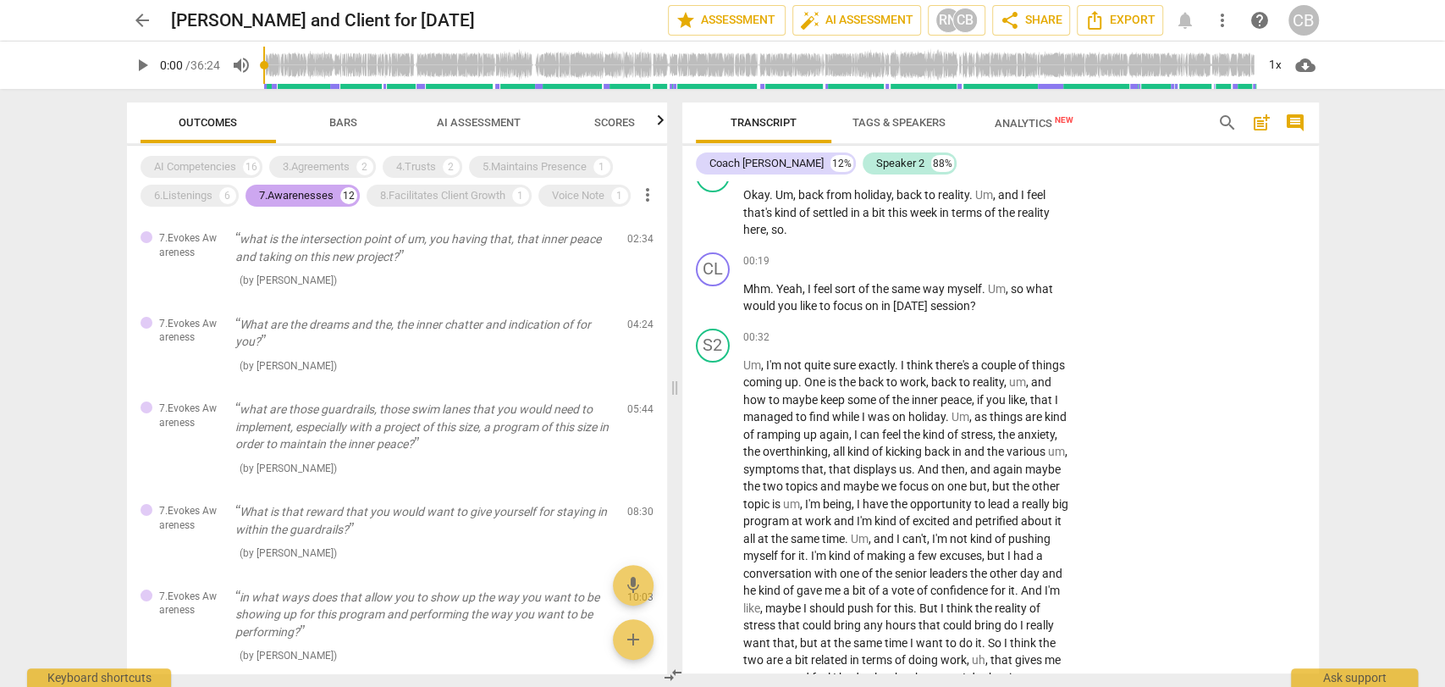
click at [276, 191] on div "7.Awarenesses" at bounding box center [296, 195] width 74 height 17
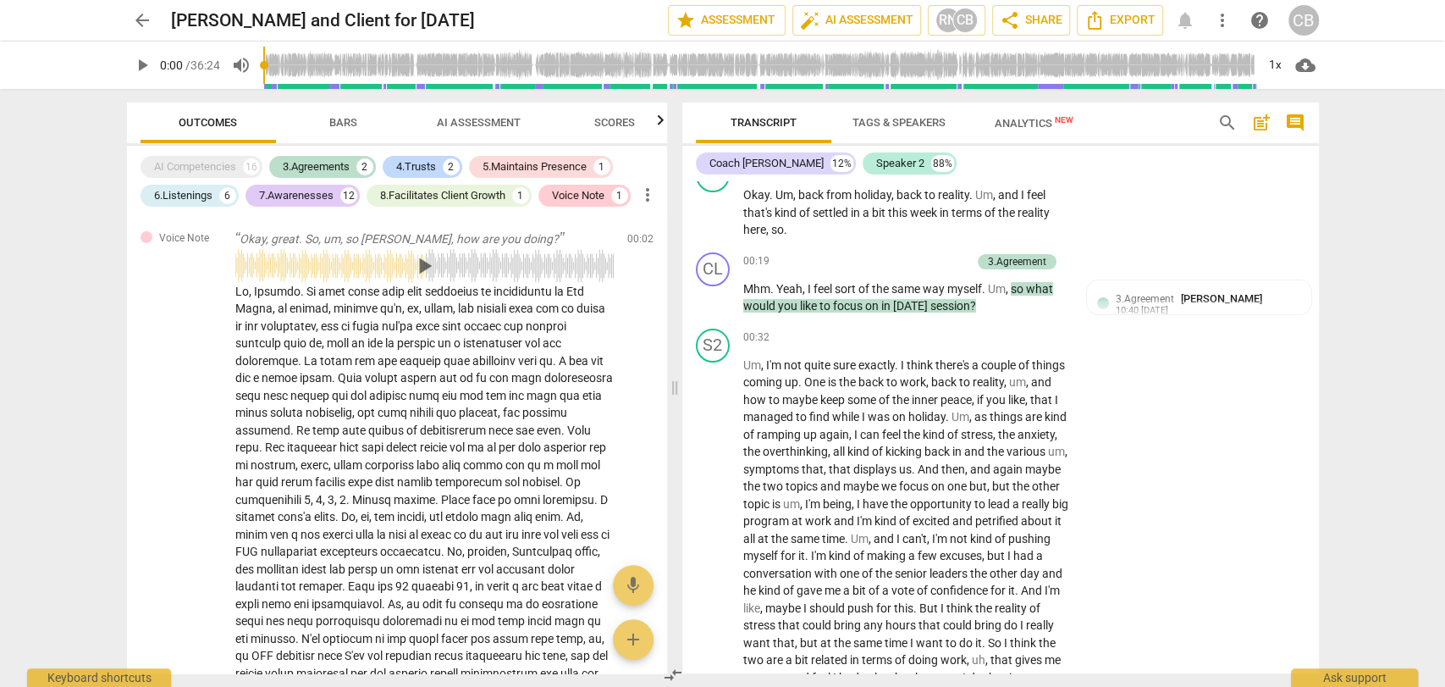
click at [345, 116] on span "Bars" at bounding box center [343, 122] width 28 height 13
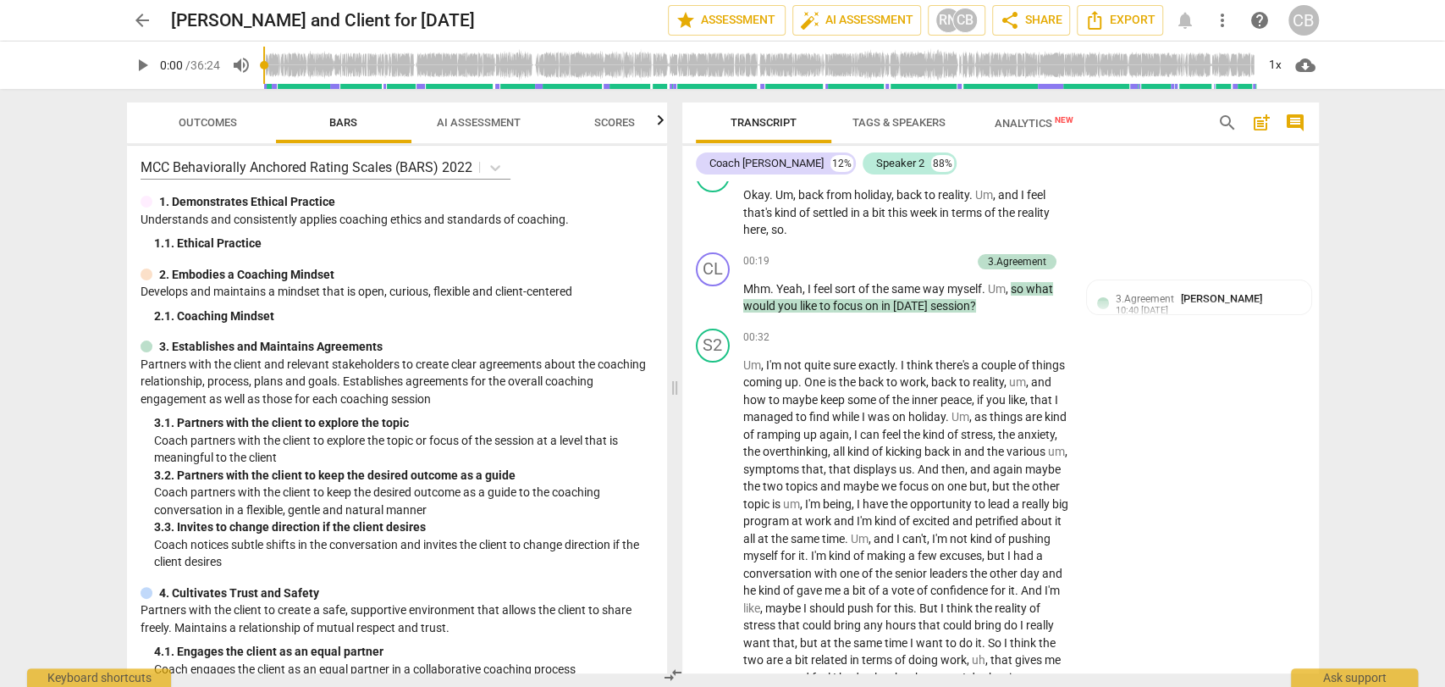
scroll to position [0, 0]
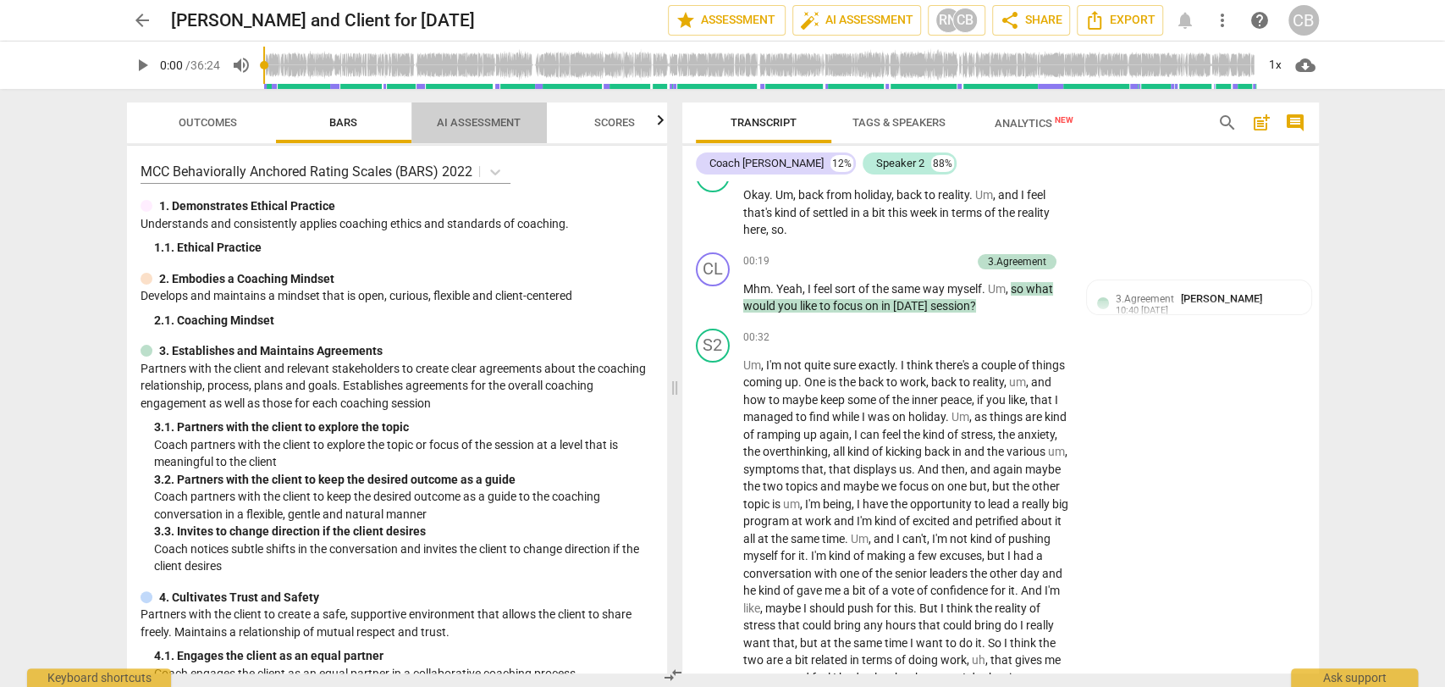
click at [471, 119] on span "AI Assessment" at bounding box center [479, 122] width 84 height 13
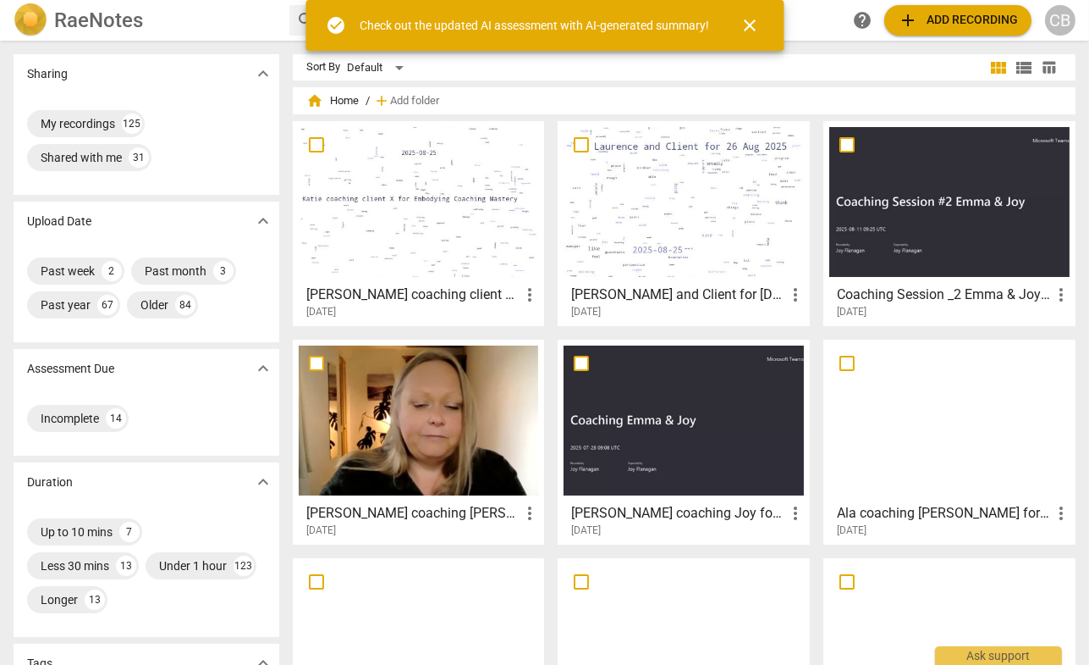
click at [696, 211] on div at bounding box center [684, 202] width 240 height 150
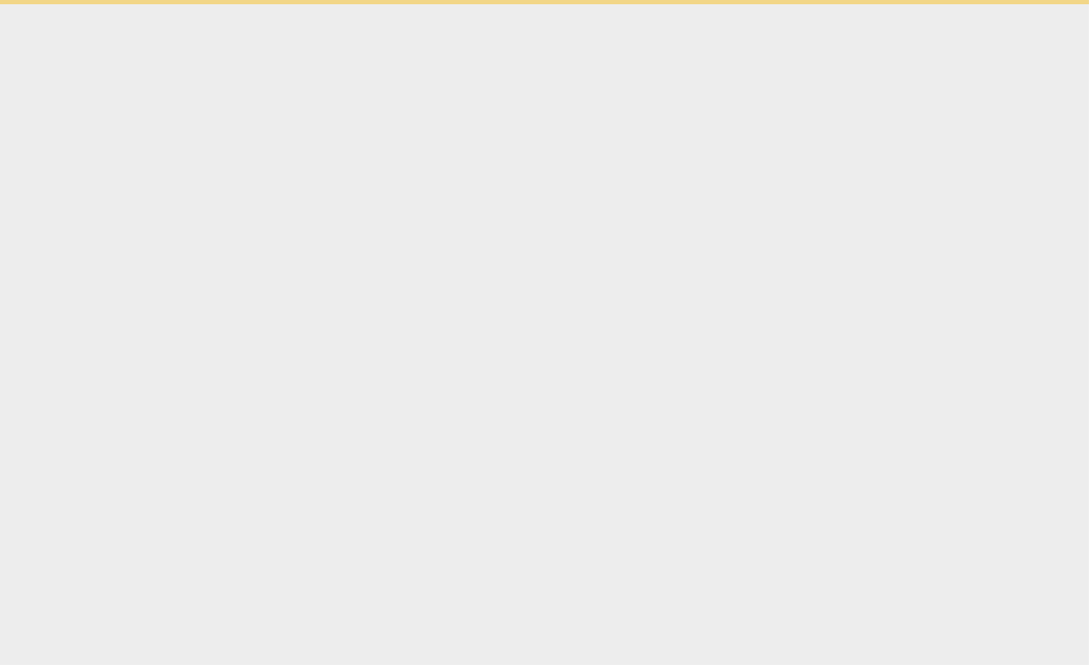
click at [696, 4] on html "check_circle Check out the updated AI assessment with AI-generated summary! clo…" at bounding box center [544, 2] width 1089 height 4
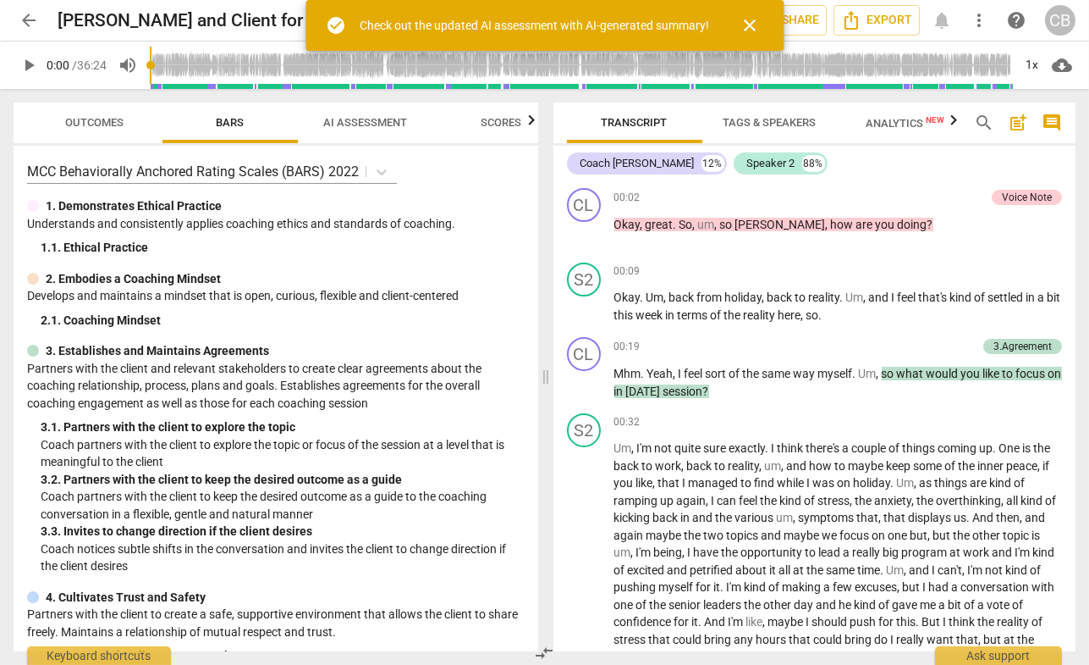
click at [1018, 118] on span "post_add" at bounding box center [1018, 123] width 20 height 20
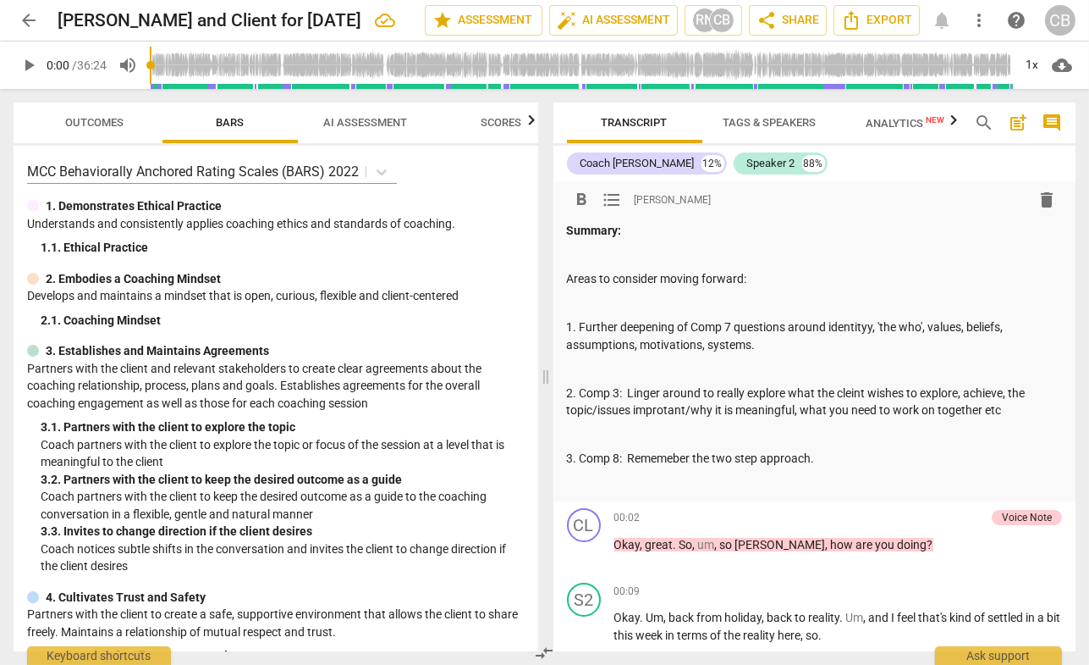
click at [611, 195] on span "format_list_bulleted" at bounding box center [613, 200] width 20 height 20
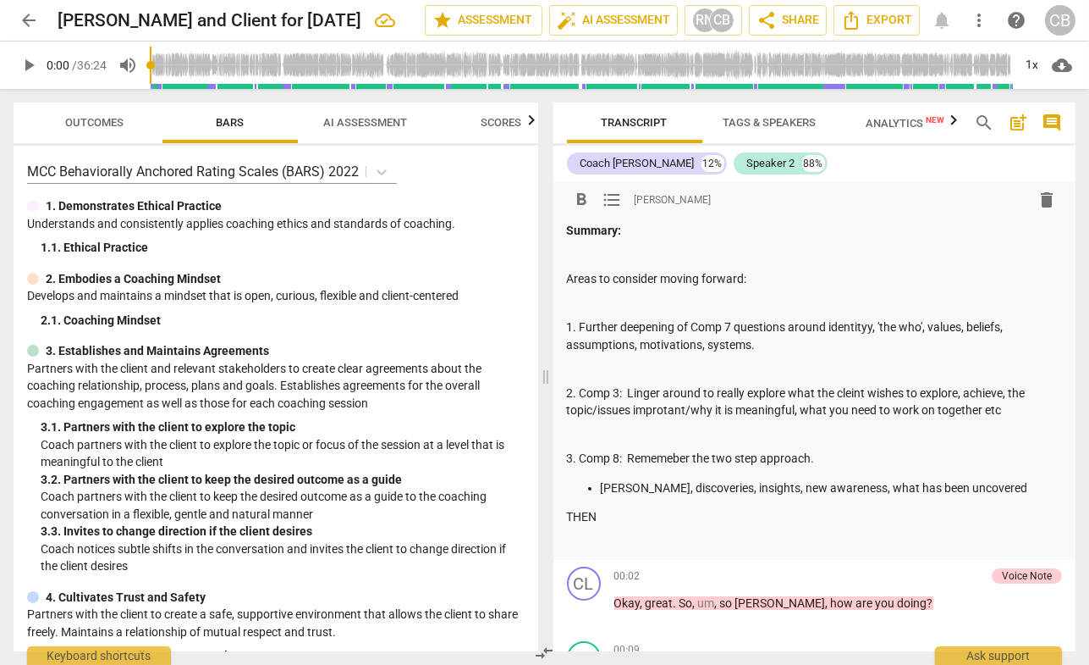
click at [615, 194] on span "format_list_bulleted" at bounding box center [613, 200] width 20 height 20
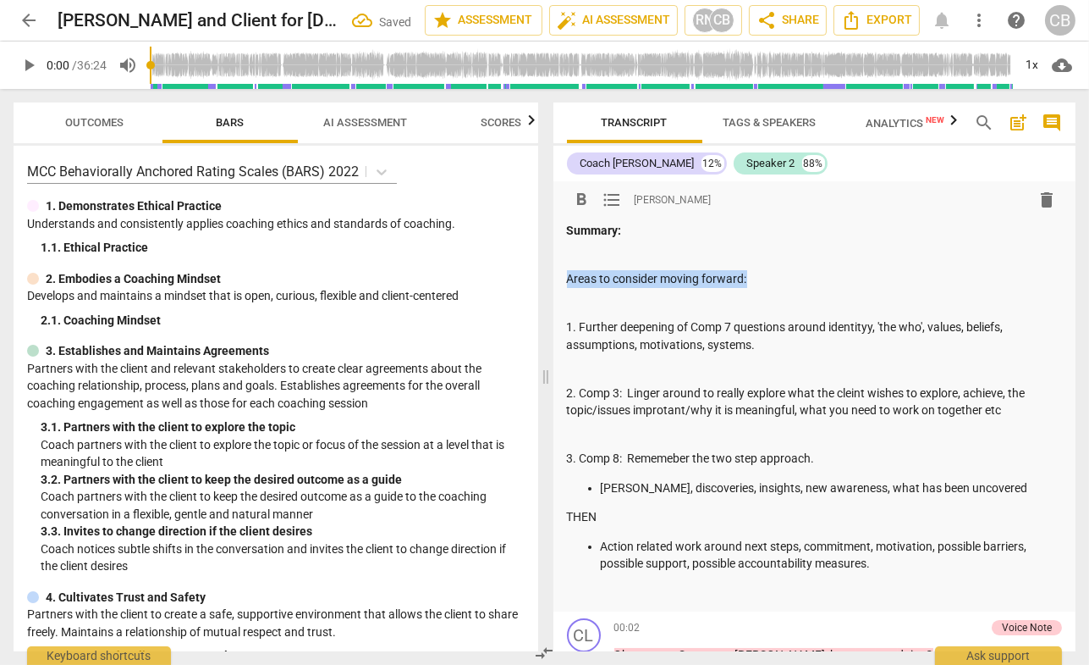
drag, startPoint x: 756, startPoint y: 274, endPoint x: 565, endPoint y: 275, distance: 190.5
click at [565, 275] on div "format_bold format_list_bulleted Caroline Beckett delete Summary: Areas to cons…" at bounding box center [815, 396] width 523 height 430
click at [588, 199] on span "format_bold" at bounding box center [582, 200] width 20 height 20
click at [681, 348] on p "1. Further deepening of Comp 7 questions around identityy, 'the who', values, b…" at bounding box center [815, 335] width 496 height 35
drag, startPoint x: 692, startPoint y: 326, endPoint x: 737, endPoint y: 325, distance: 45.7
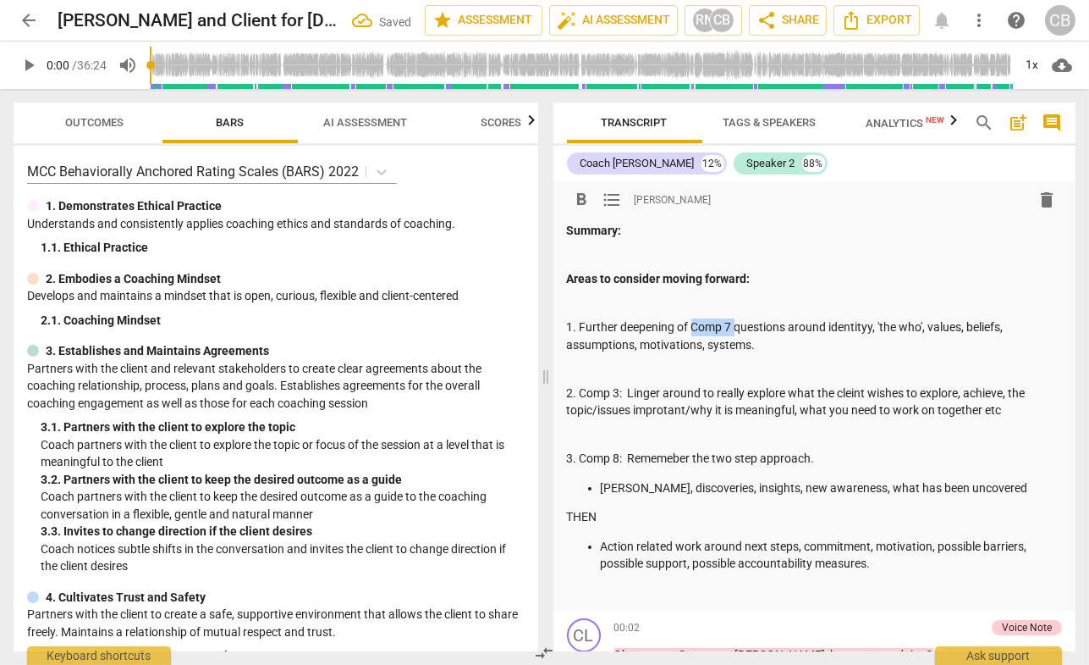
click at [737, 325] on p "1. Further deepening of Comp 7 questions around identityy, 'the who', values, b…" at bounding box center [815, 335] width 496 height 35
click at [583, 204] on span "format_bold" at bounding box center [582, 200] width 20 height 20
drag, startPoint x: 620, startPoint y: 391, endPoint x: 576, endPoint y: 389, distance: 44.1
click at [576, 389] on p "2. Comp 3: Linger around to really explore what the cleint wishes to explore, a…" at bounding box center [815, 401] width 496 height 35
click at [586, 198] on span "format_bold" at bounding box center [582, 200] width 20 height 20
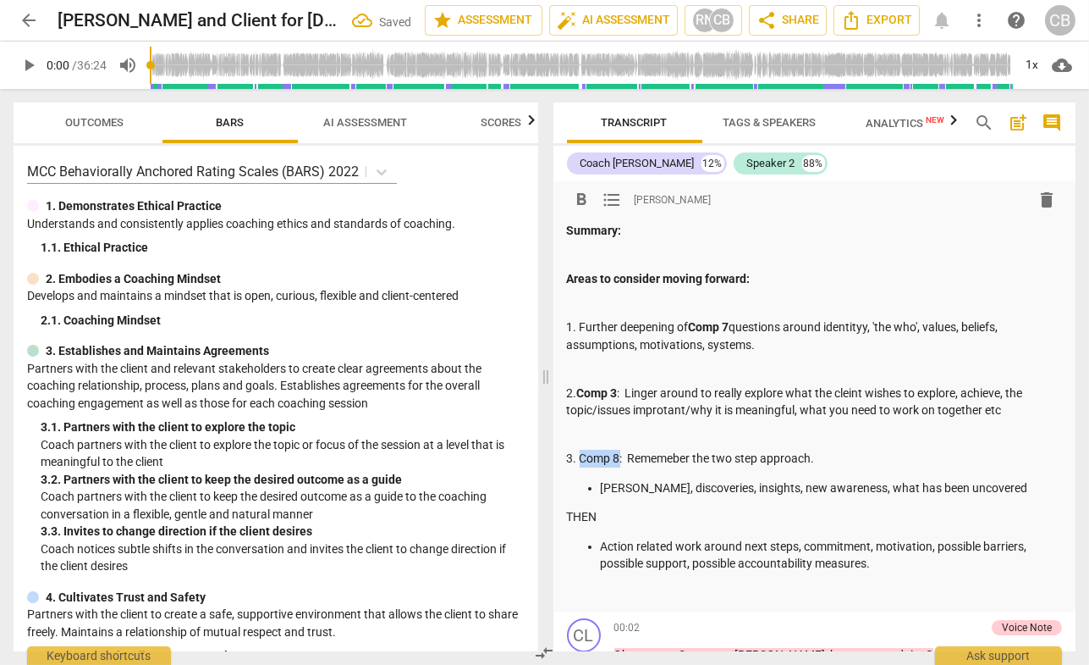
drag, startPoint x: 619, startPoint y: 455, endPoint x: 582, endPoint y: 455, distance: 36.4
click at [582, 455] on p "3. Comp 8: Rememeber the two step approach." at bounding box center [815, 459] width 496 height 18
click at [578, 201] on span "format_bold" at bounding box center [582, 200] width 20 height 20
click at [676, 394] on p "2. Comp 3 : Linger around to really explore what the cleint wishes to explore, …" at bounding box center [815, 401] width 496 height 35
